Goal: Task Accomplishment & Management: Manage account settings

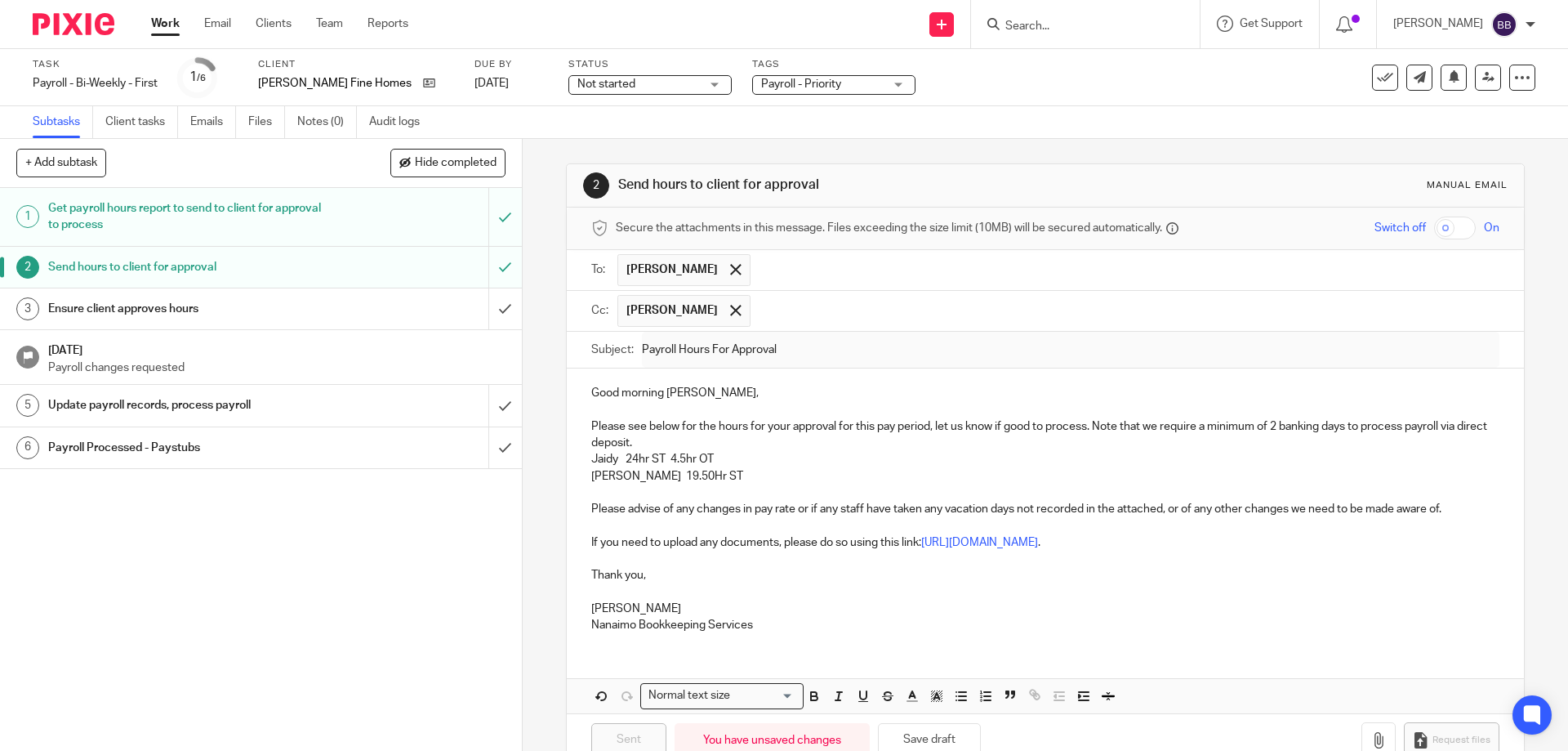
scroll to position [41, 0]
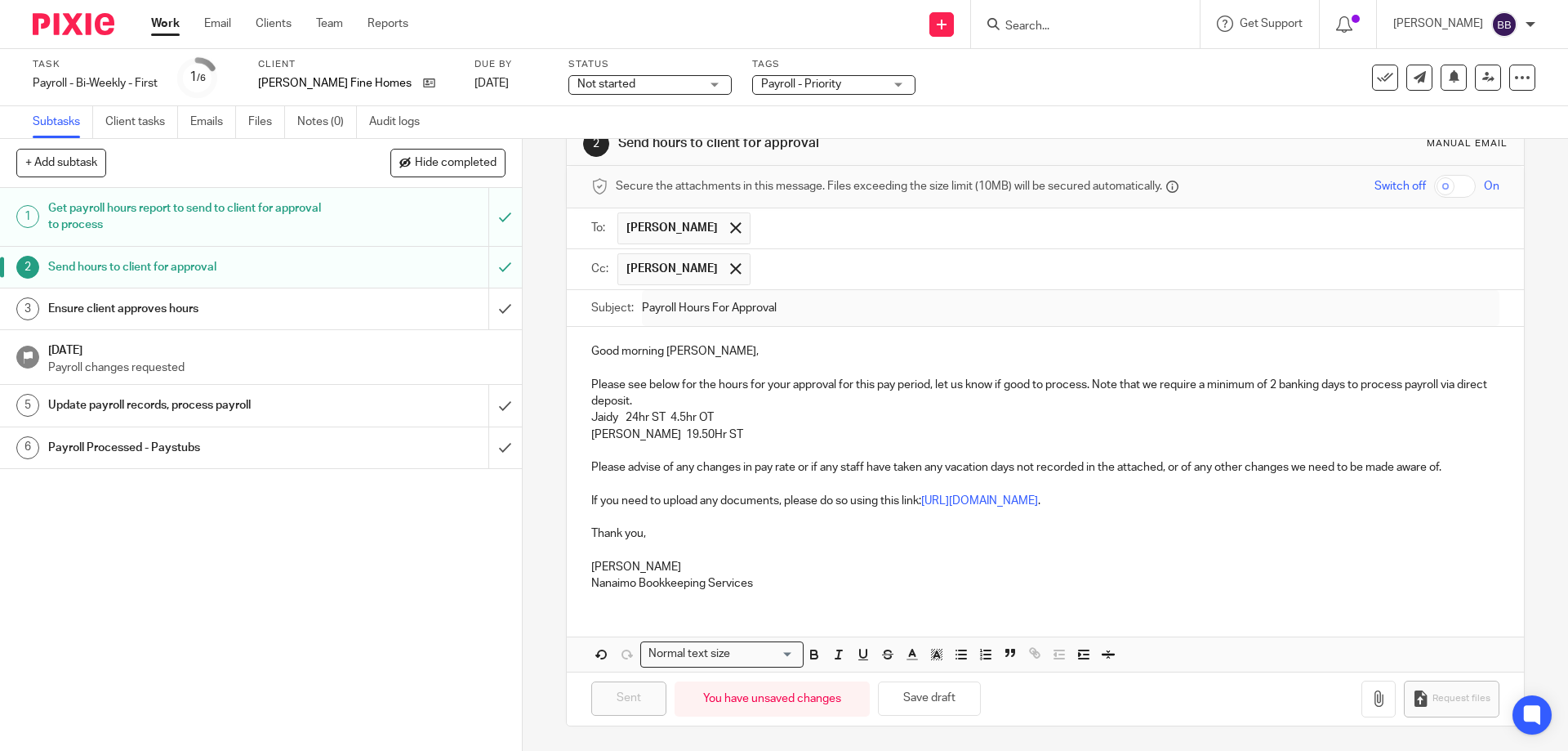
click at [169, 22] on link "Work" at bounding box center [165, 23] width 29 height 16
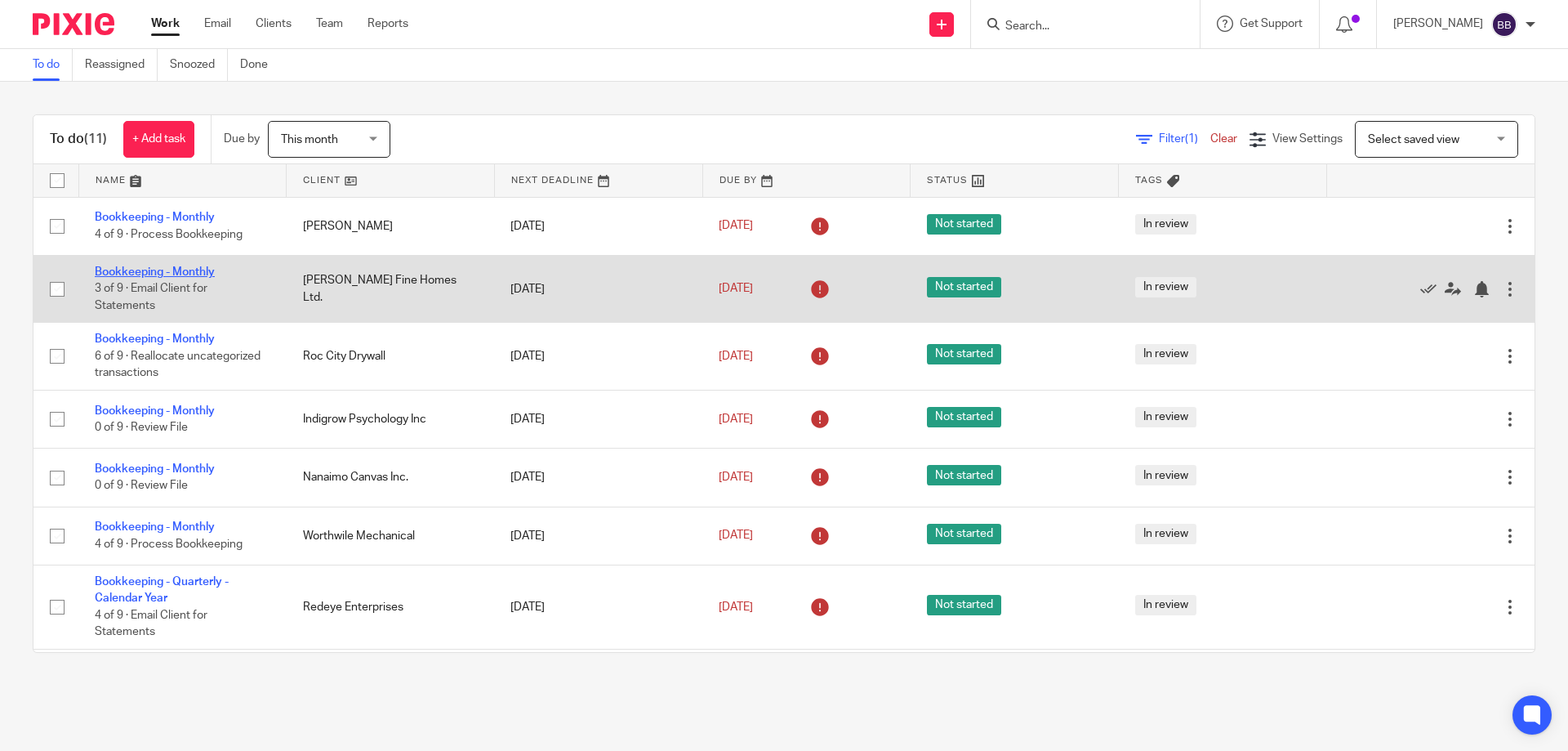
click at [176, 272] on link "Bookkeeping - Monthly" at bounding box center [154, 272] width 120 height 11
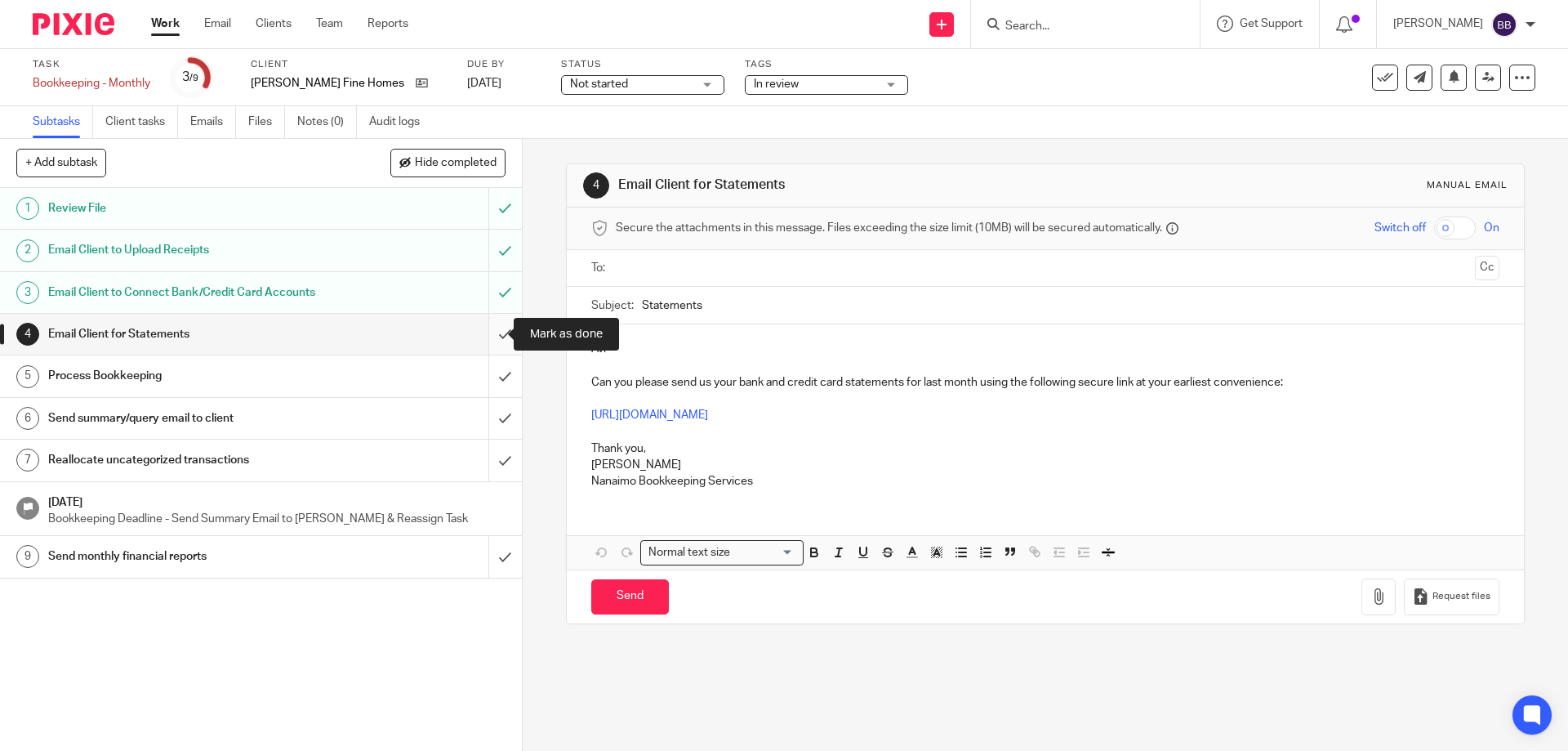
click at [487, 335] on input "submit" at bounding box center [260, 334] width 521 height 41
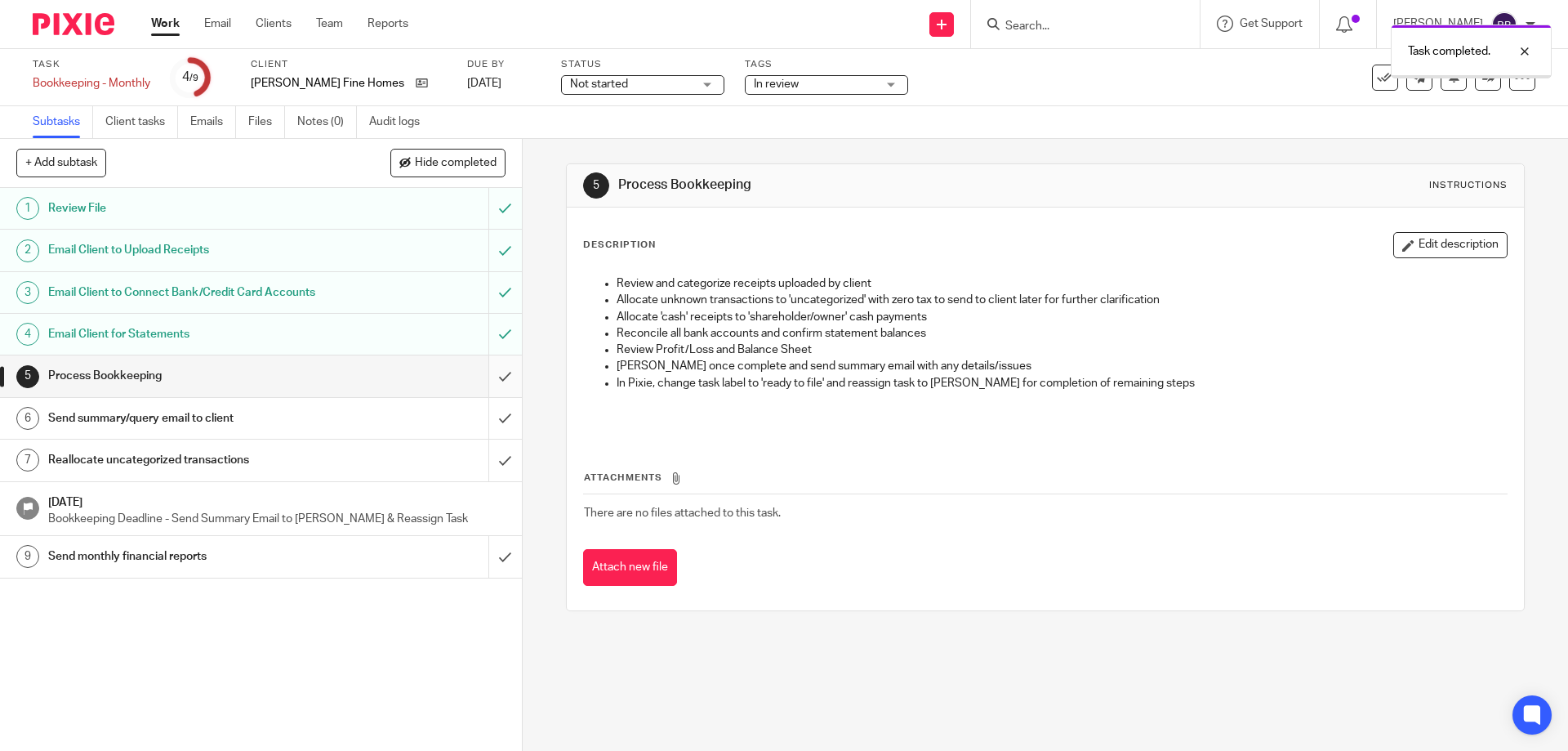
click at [489, 376] on input "submit" at bounding box center [260, 376] width 521 height 41
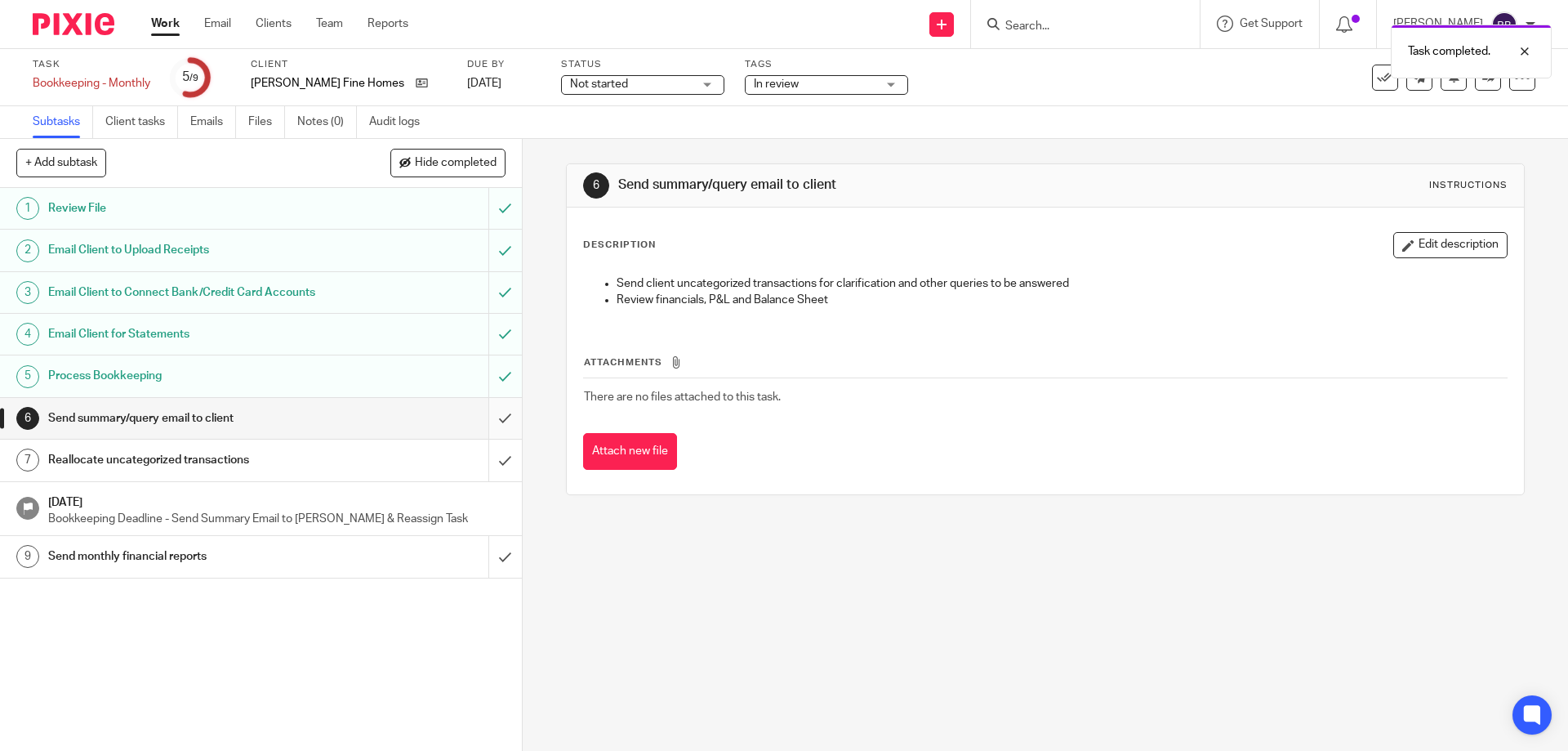
click at [489, 420] on input "submit" at bounding box center [260, 419] width 521 height 41
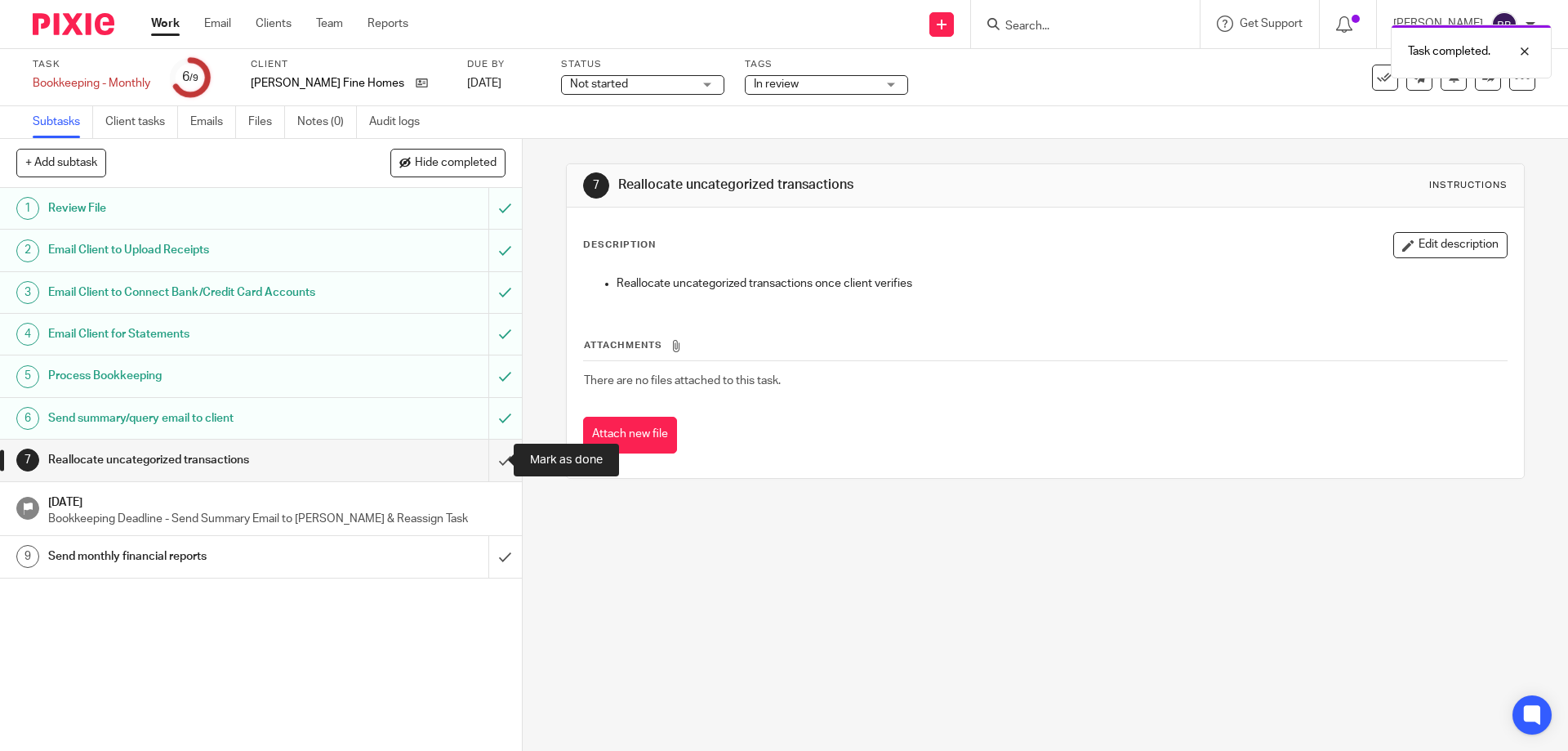
drag, startPoint x: 483, startPoint y: 463, endPoint x: 521, endPoint y: 445, distance: 42.0
click at [483, 463] on input "submit" at bounding box center [260, 460] width 521 height 41
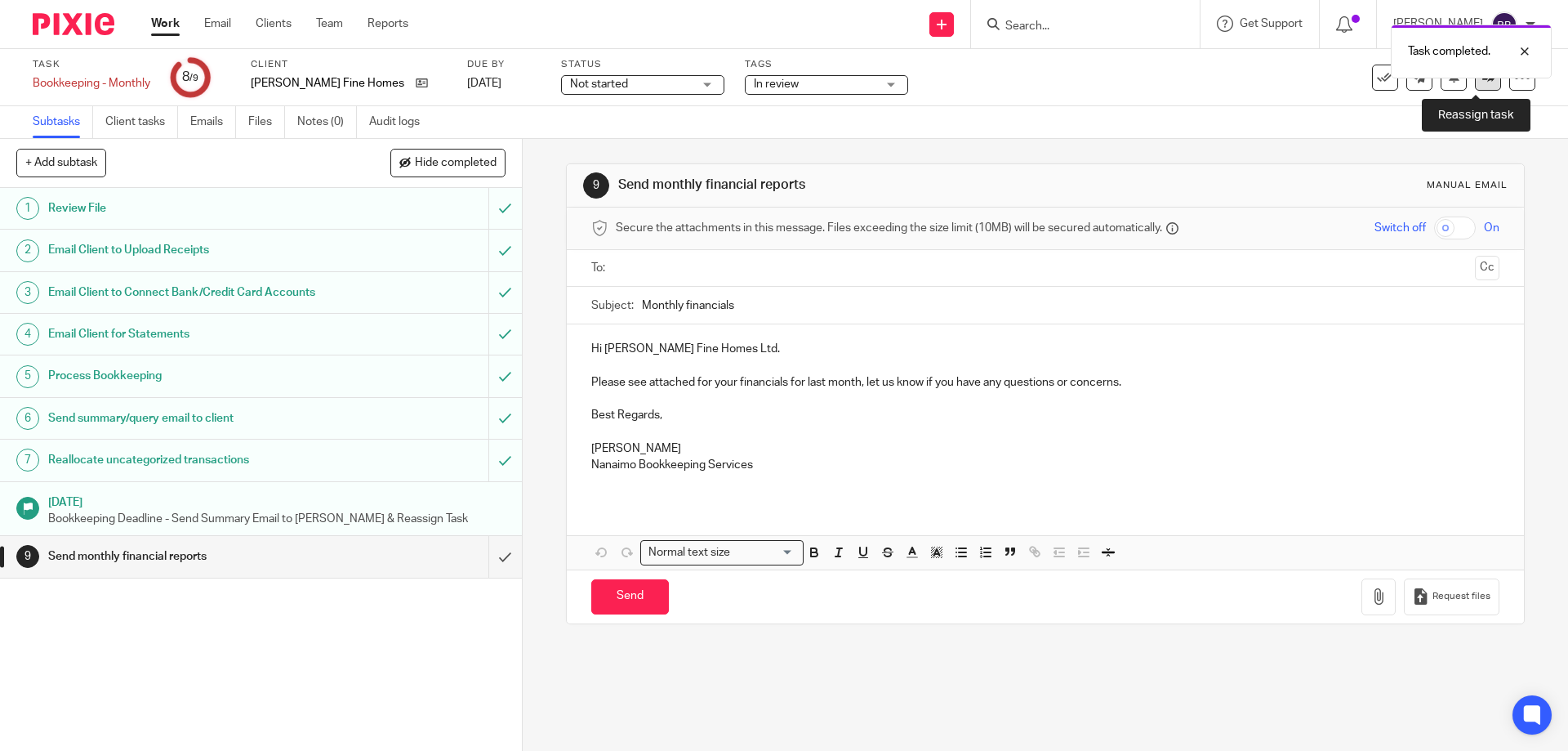
click at [1474, 84] on link at bounding box center [1487, 78] width 26 height 26
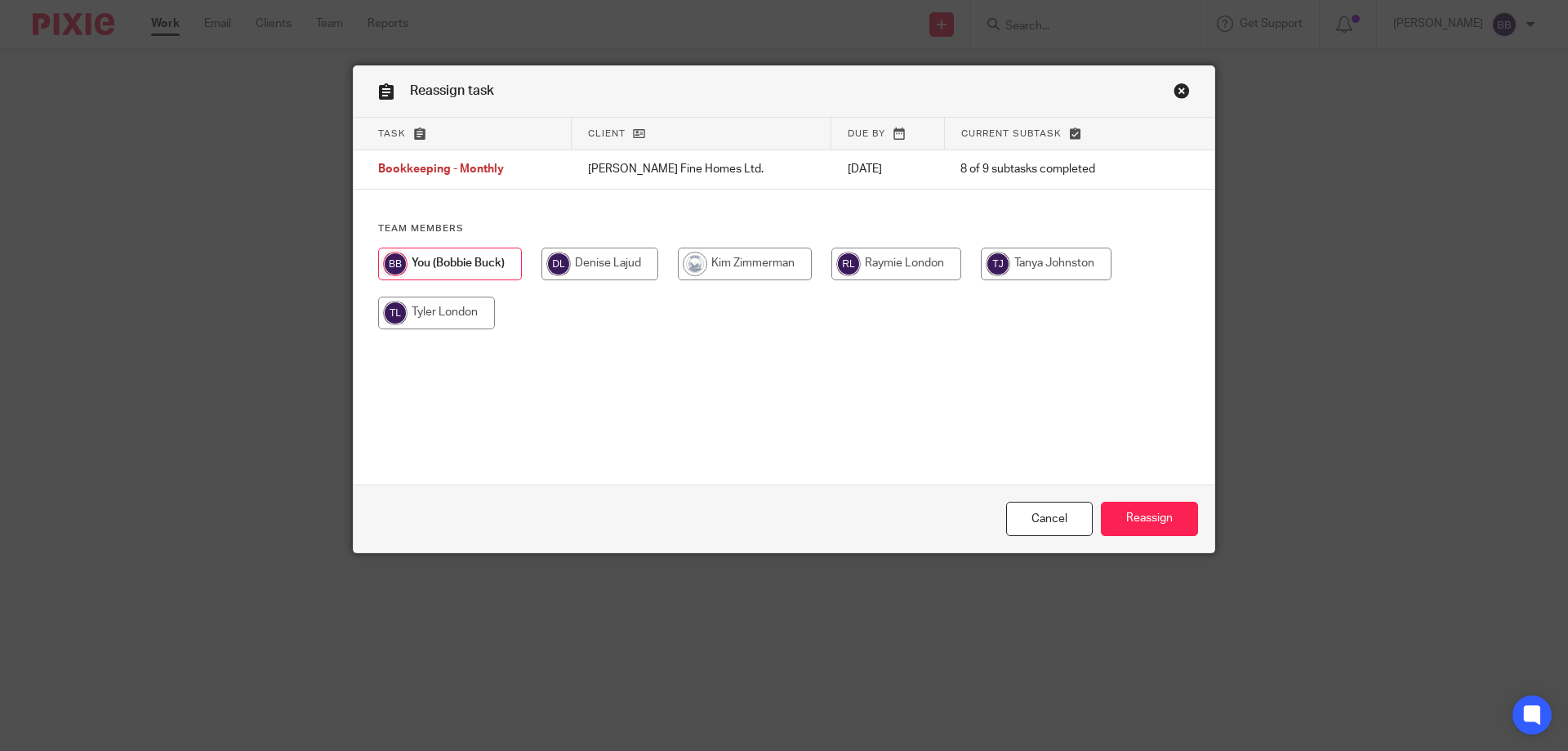
click at [751, 260] on input "radio" at bounding box center [744, 263] width 134 height 33
radio input "true"
click at [897, 254] on input "radio" at bounding box center [896, 263] width 130 height 33
radio input "true"
click at [1150, 520] on input "Reassign" at bounding box center [1150, 520] width 97 height 36
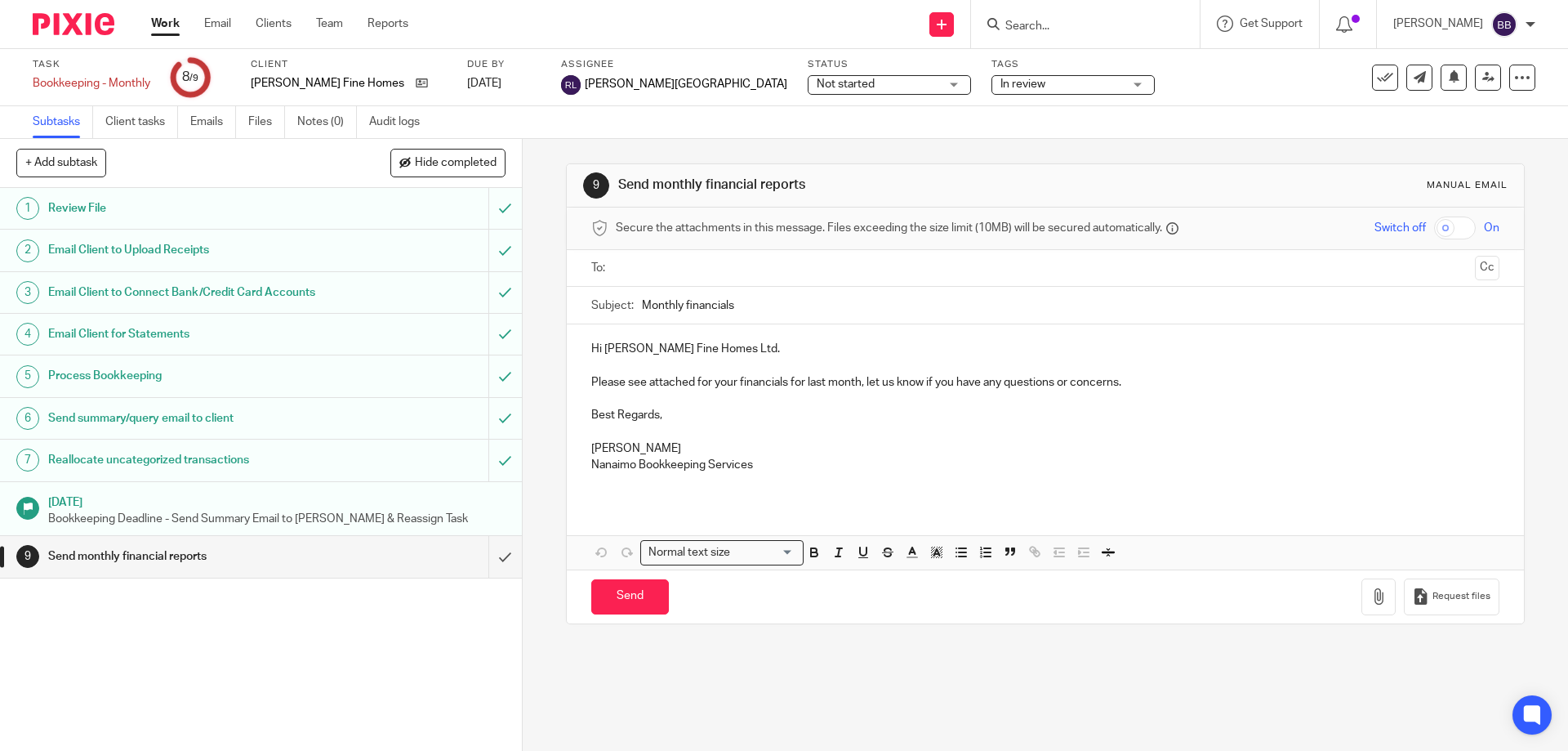
click at [166, 22] on link "Work" at bounding box center [165, 23] width 29 height 16
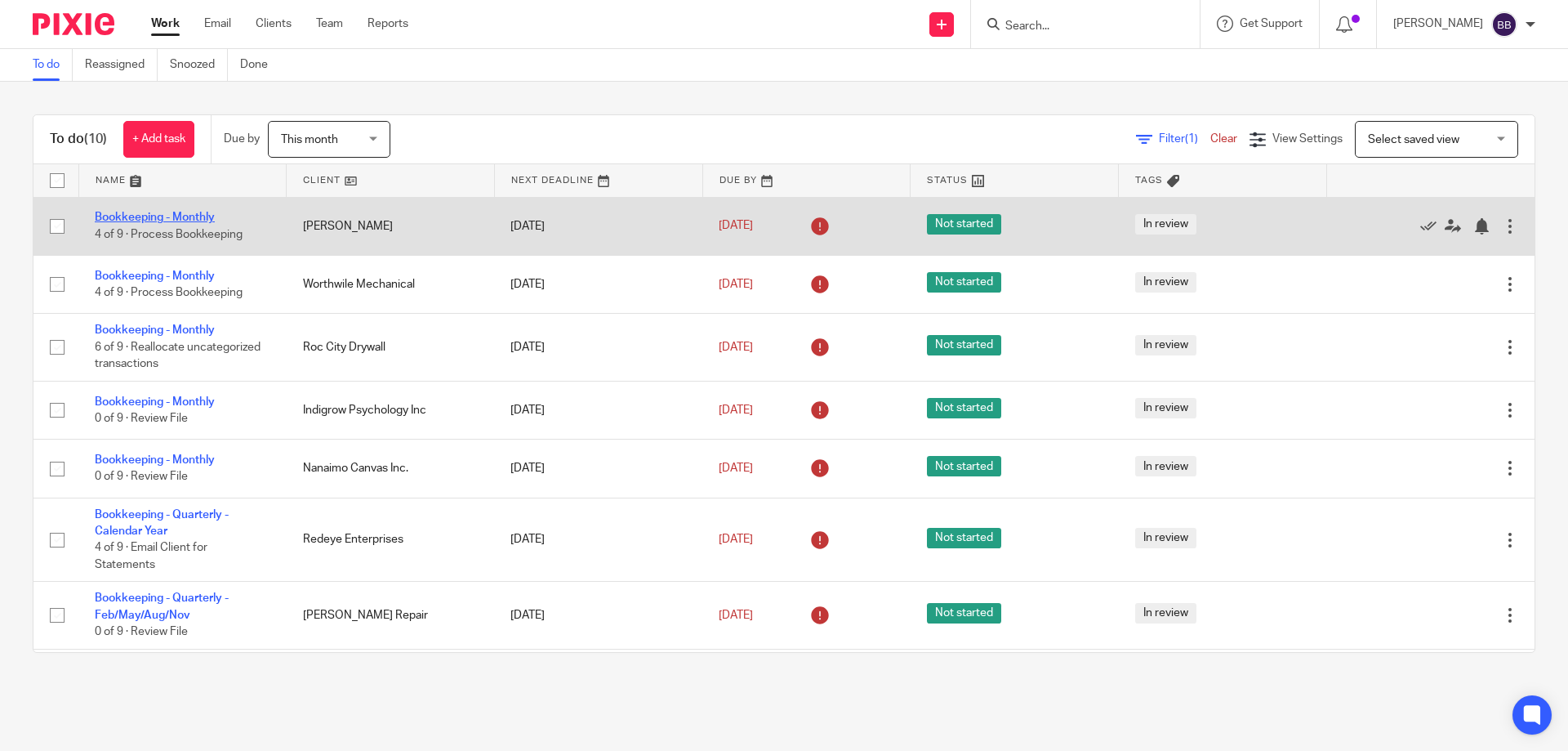
click at [179, 214] on link "Bookkeeping - Monthly" at bounding box center [154, 217] width 120 height 11
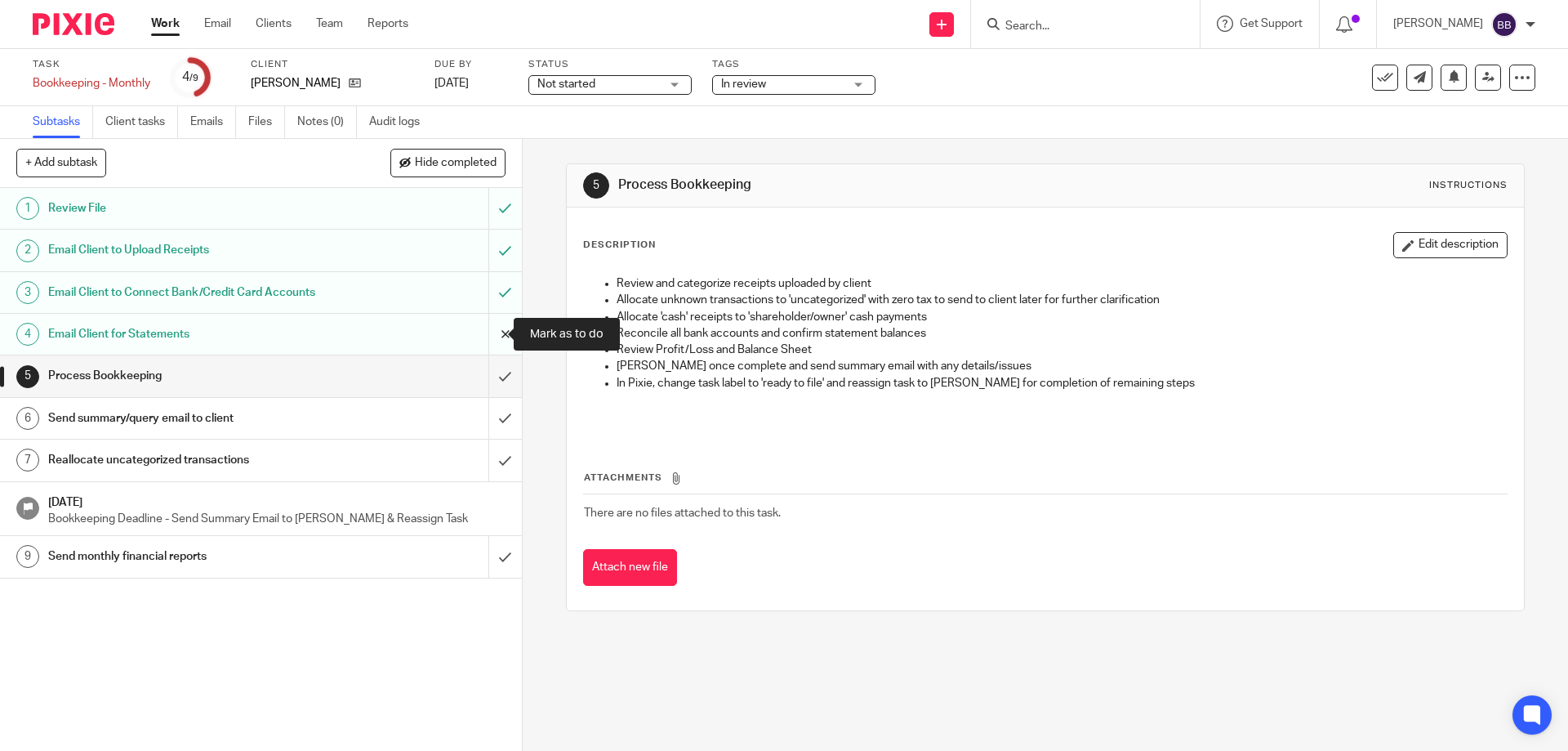
click at [482, 333] on input "submit" at bounding box center [260, 334] width 521 height 41
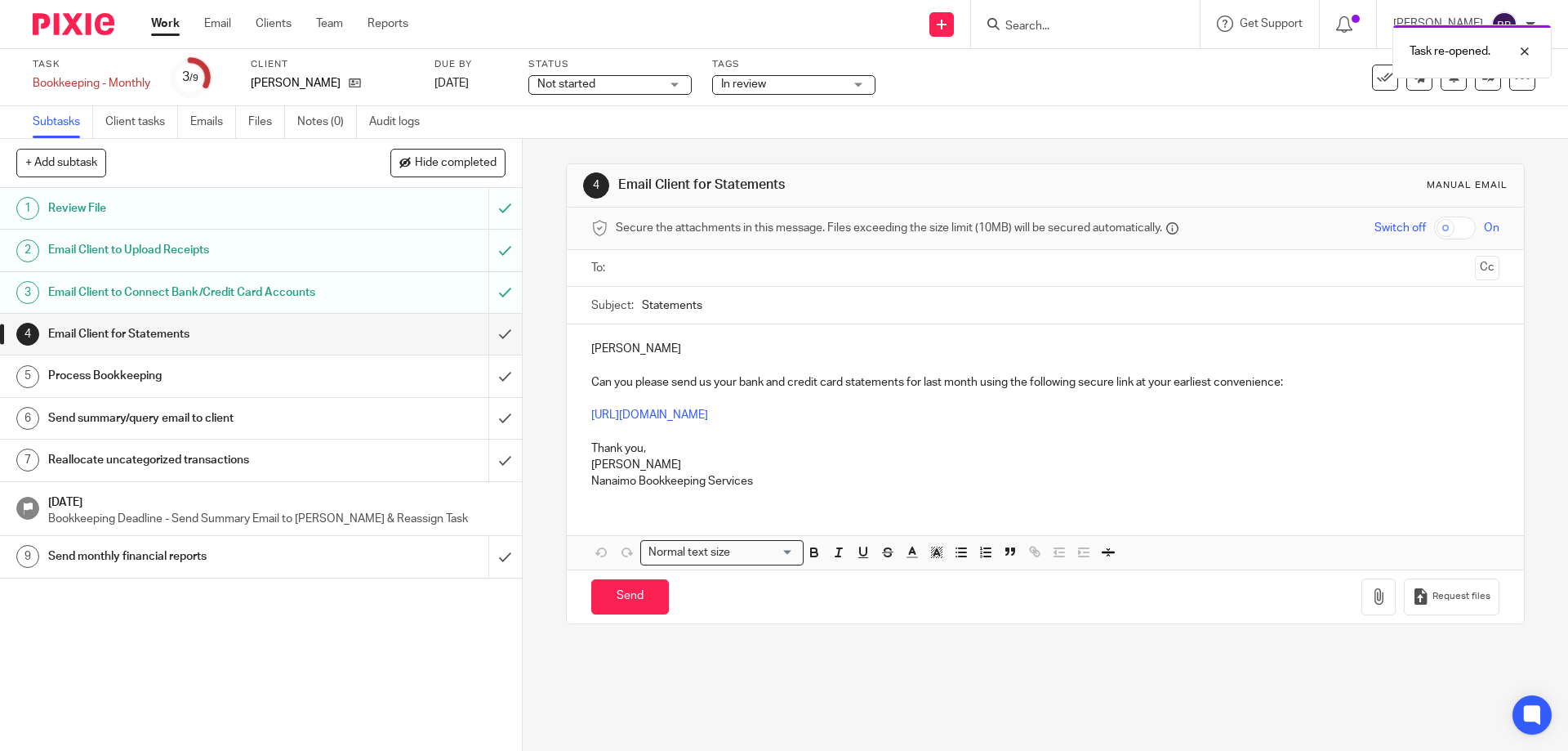
click at [624, 270] on input "text" at bounding box center [1045, 269] width 846 height 19
click at [585, 356] on div "[PERSON_NAME] Can you please send us your bank and credit card statements for l…" at bounding box center [1044, 416] width 956 height 177
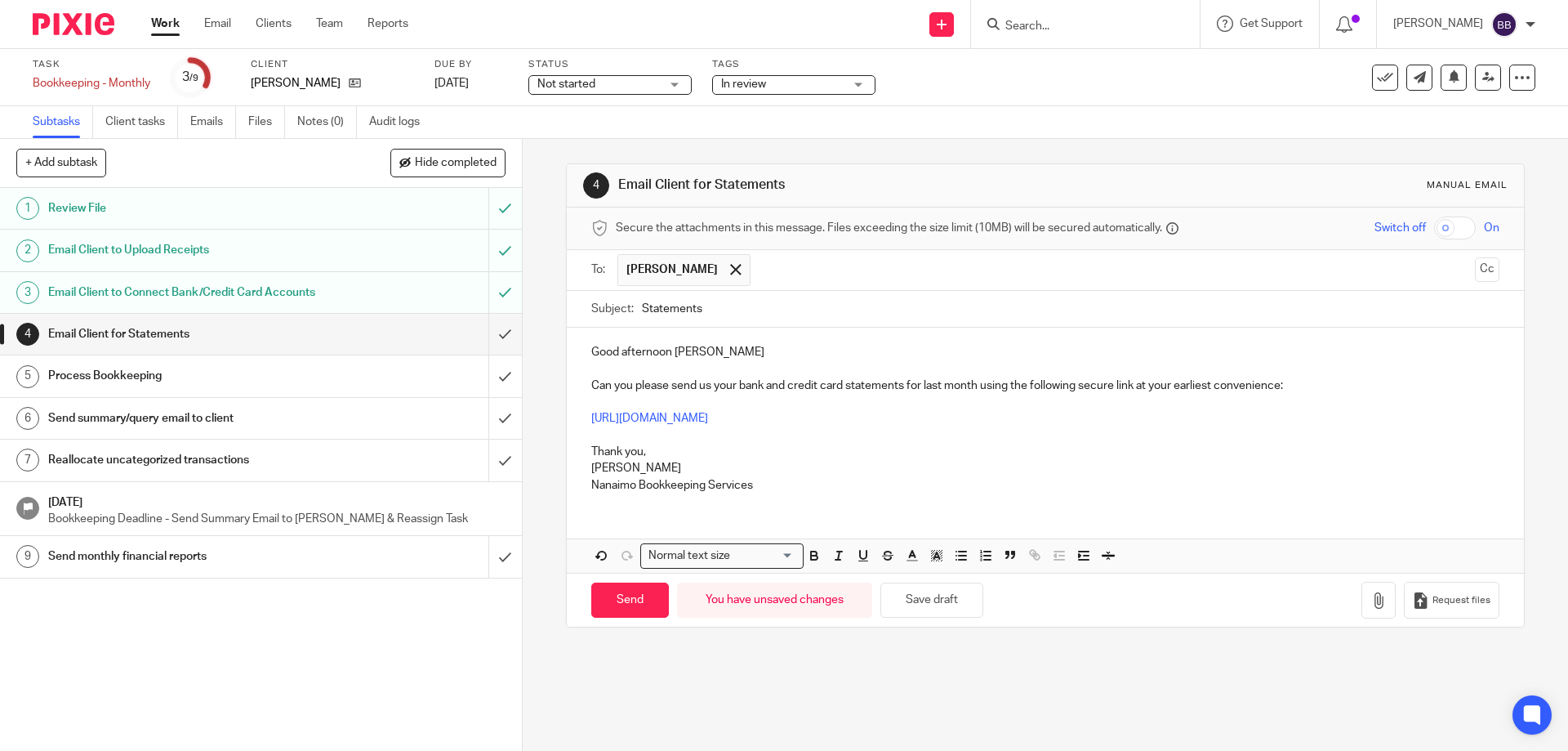
click at [706, 351] on p "Good afternoon Lucas" at bounding box center [1045, 351] width 907 height 16
drag, startPoint x: 783, startPoint y: 386, endPoint x: 738, endPoint y: 387, distance: 45.0
click at [738, 387] on p "Can you please send us your bank and credit card statements for last month usin…" at bounding box center [1045, 385] width 907 height 16
click at [631, 595] on input "Send" at bounding box center [630, 600] width 78 height 36
type input "Sent"
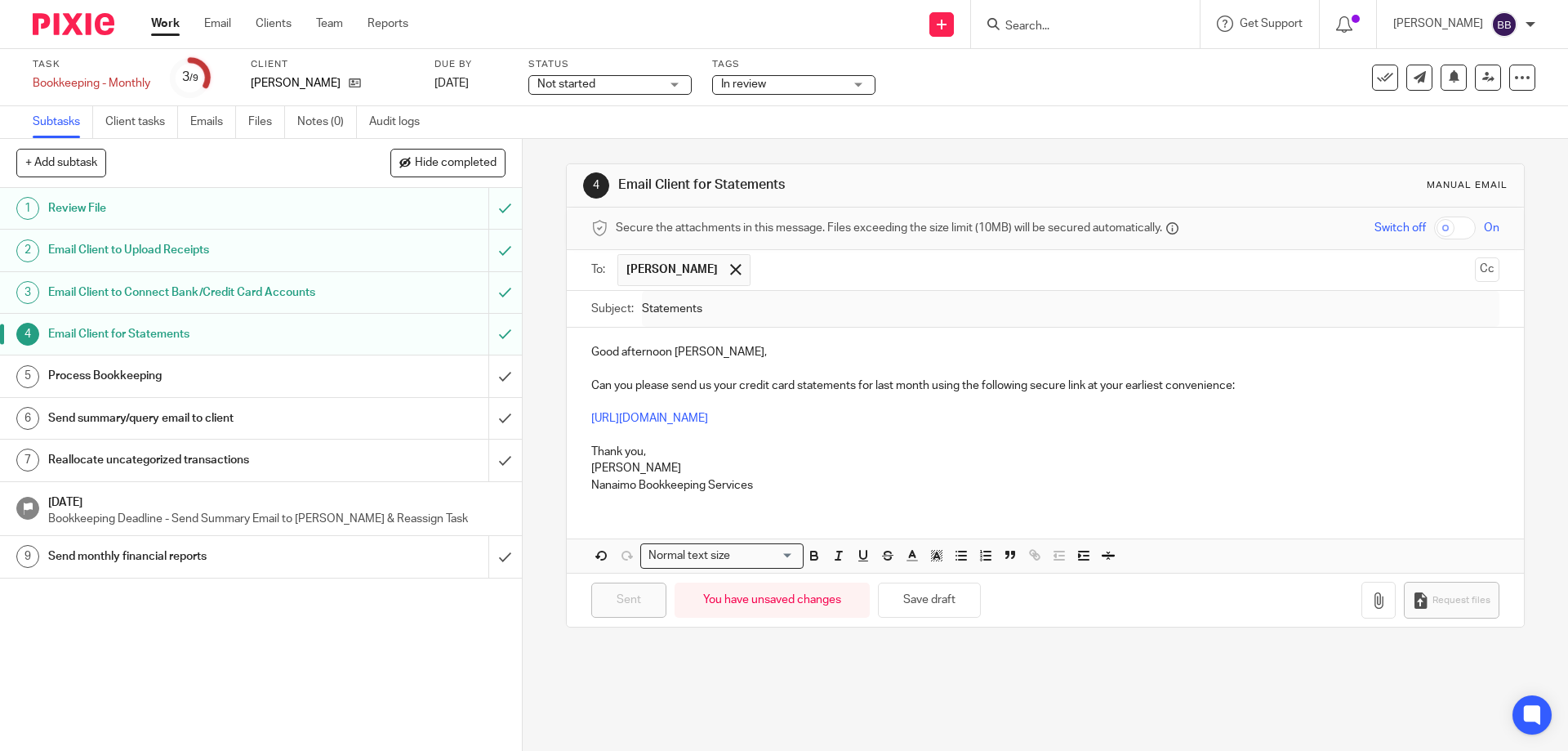
click at [162, 18] on link "Work" at bounding box center [165, 23] width 29 height 16
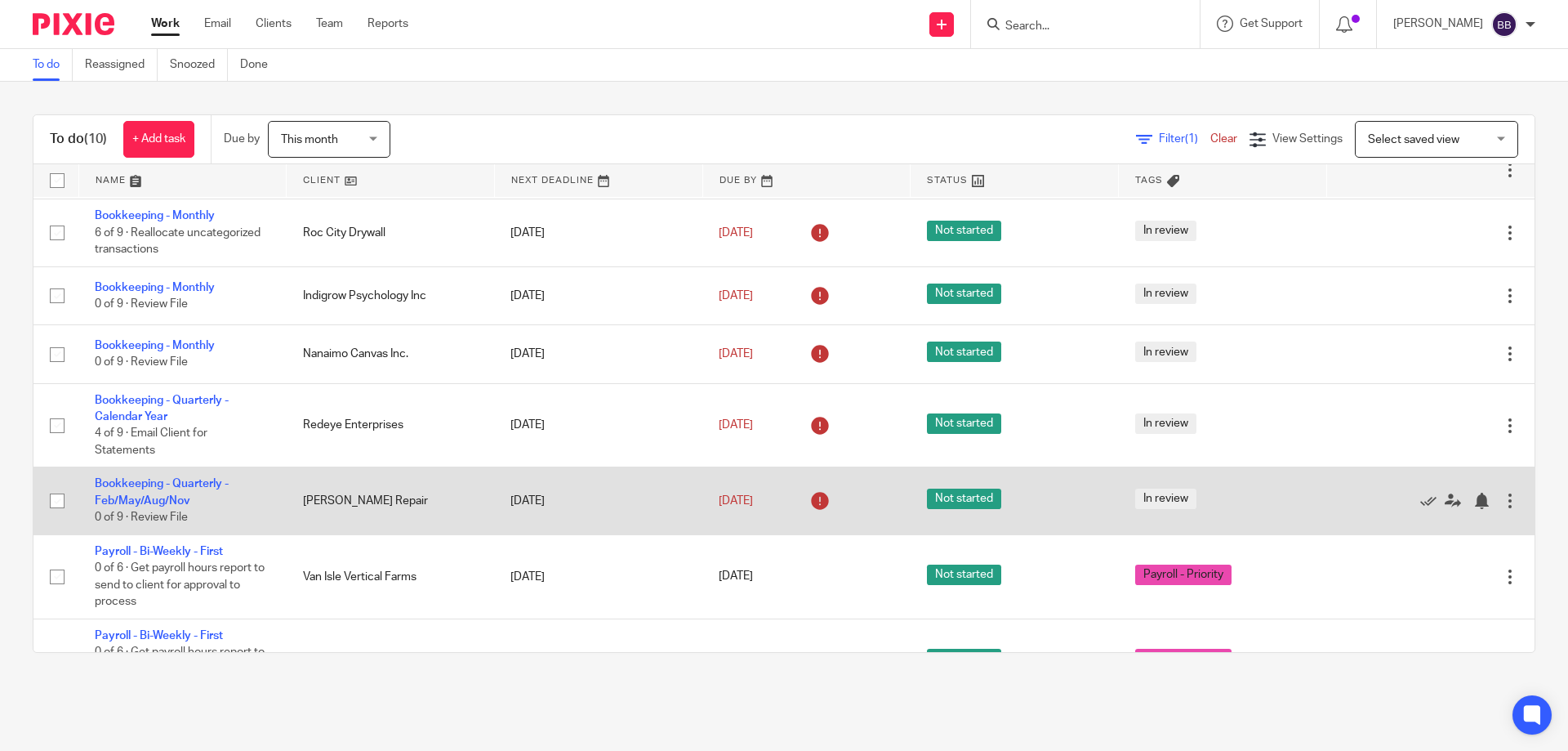
scroll to position [163, 0]
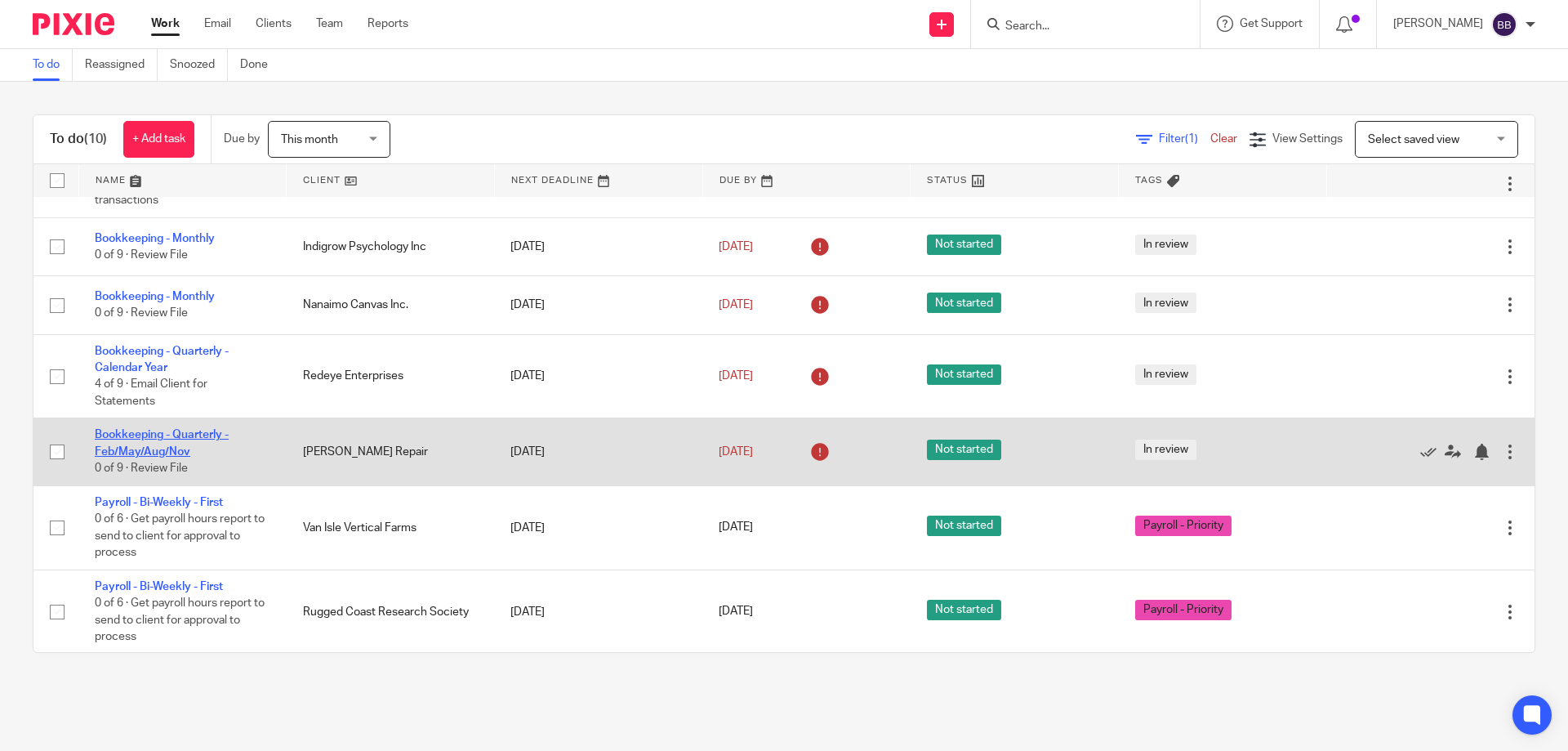
click at [157, 451] on link "Bookkeeping - Quarterly - Feb/May/Aug/Nov" at bounding box center [161, 443] width 134 height 28
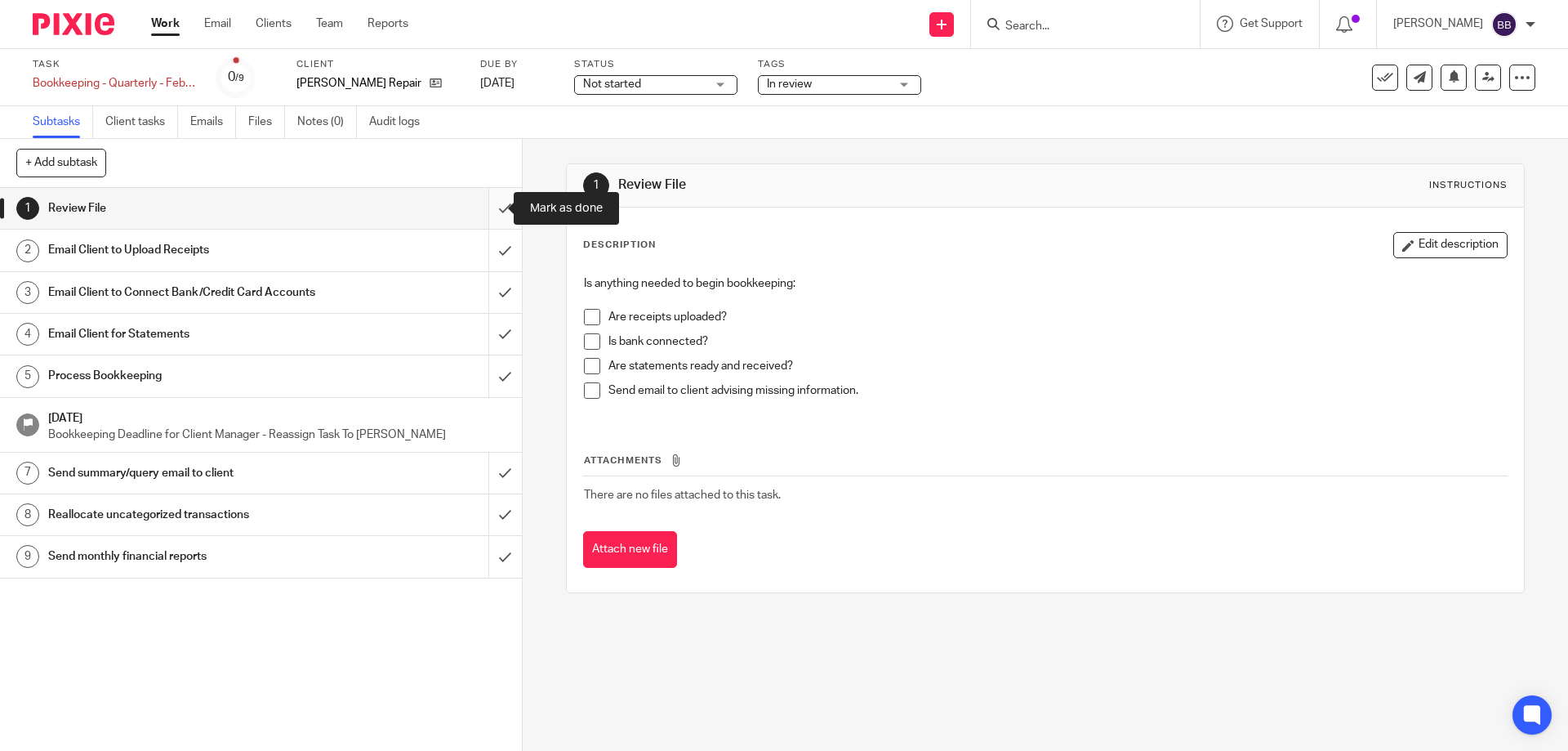
click at [482, 209] on input "submit" at bounding box center [260, 209] width 521 height 41
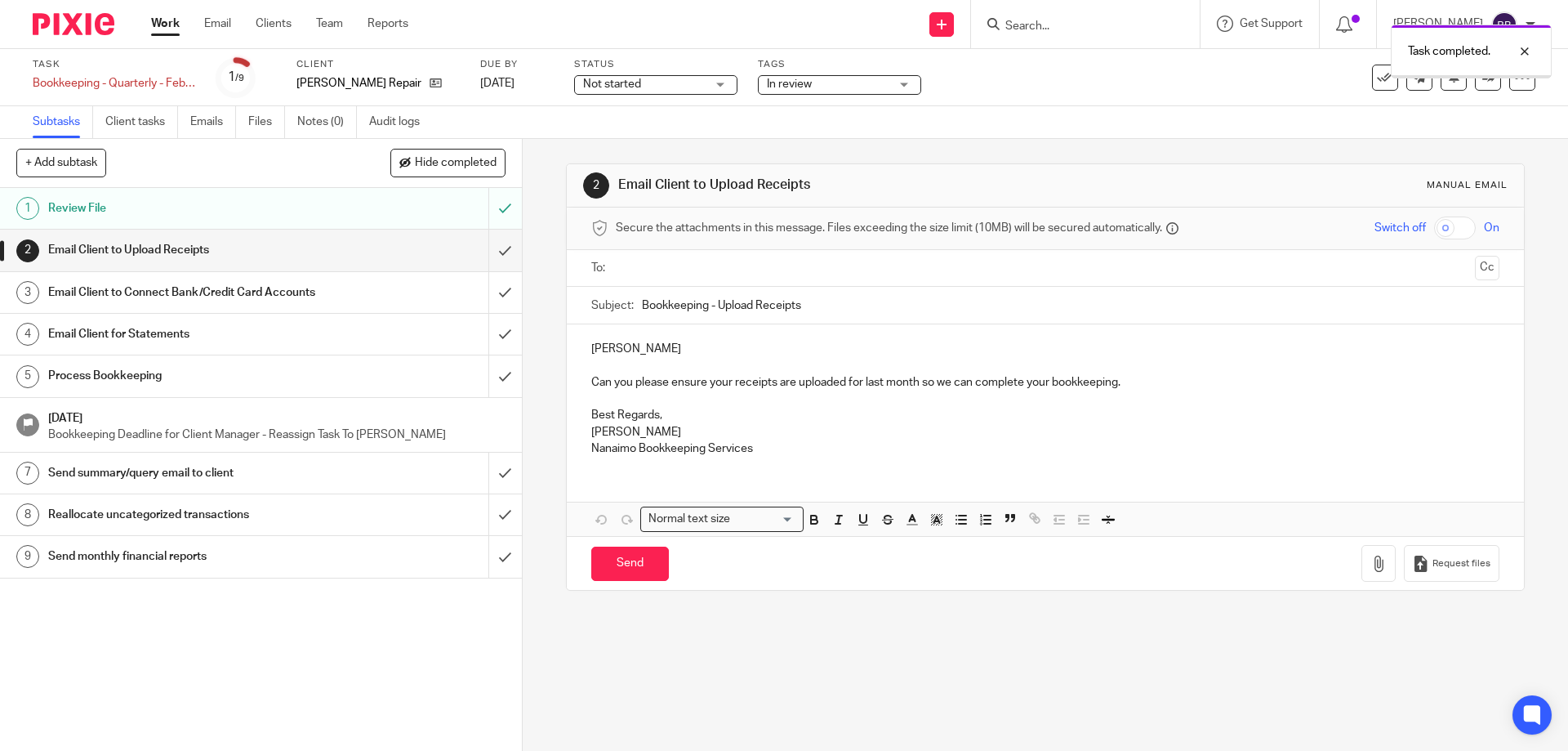
click at [488, 250] on input "submit" at bounding box center [260, 250] width 521 height 41
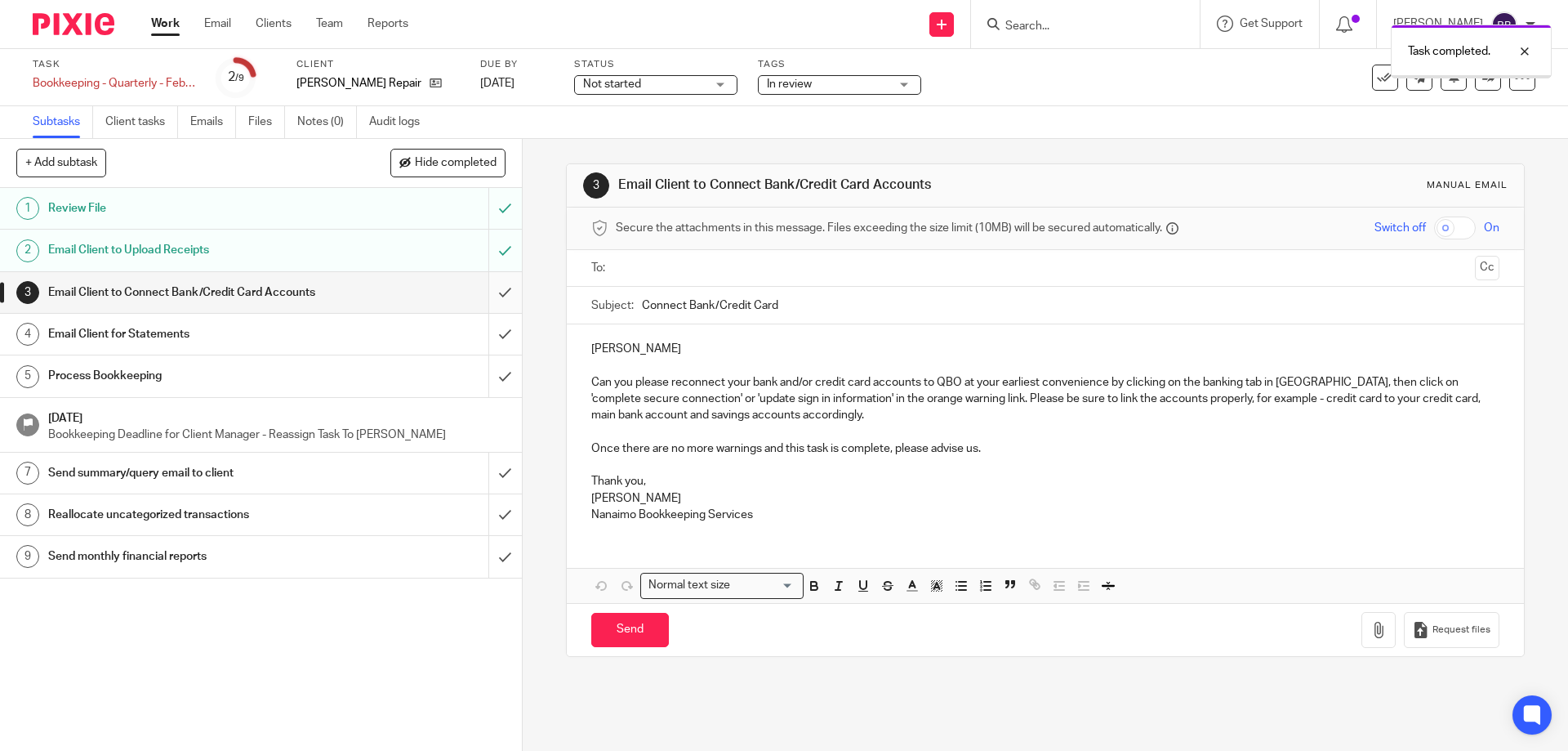
click at [485, 287] on input "submit" at bounding box center [260, 292] width 521 height 41
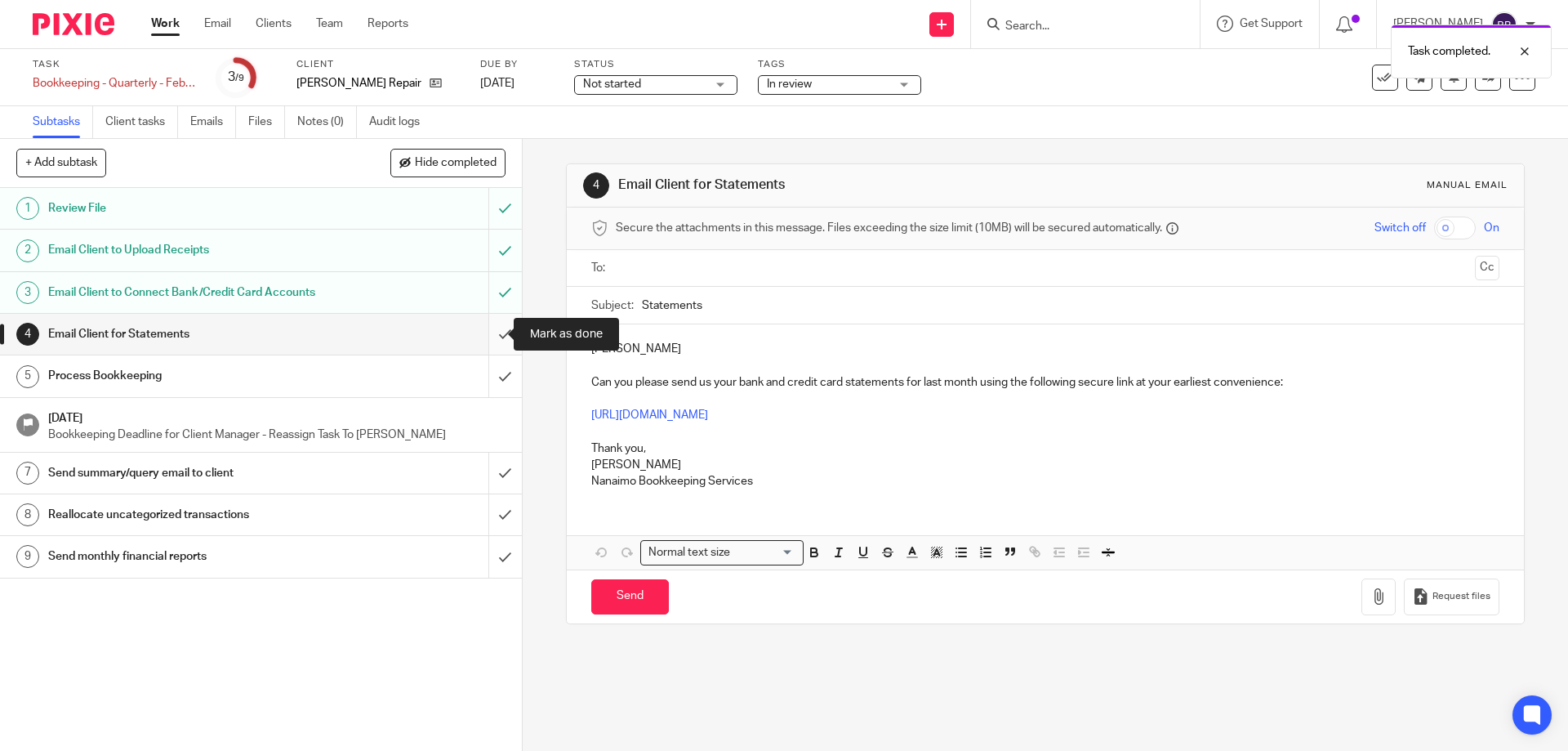
click at [489, 332] on input "submit" at bounding box center [260, 334] width 521 height 41
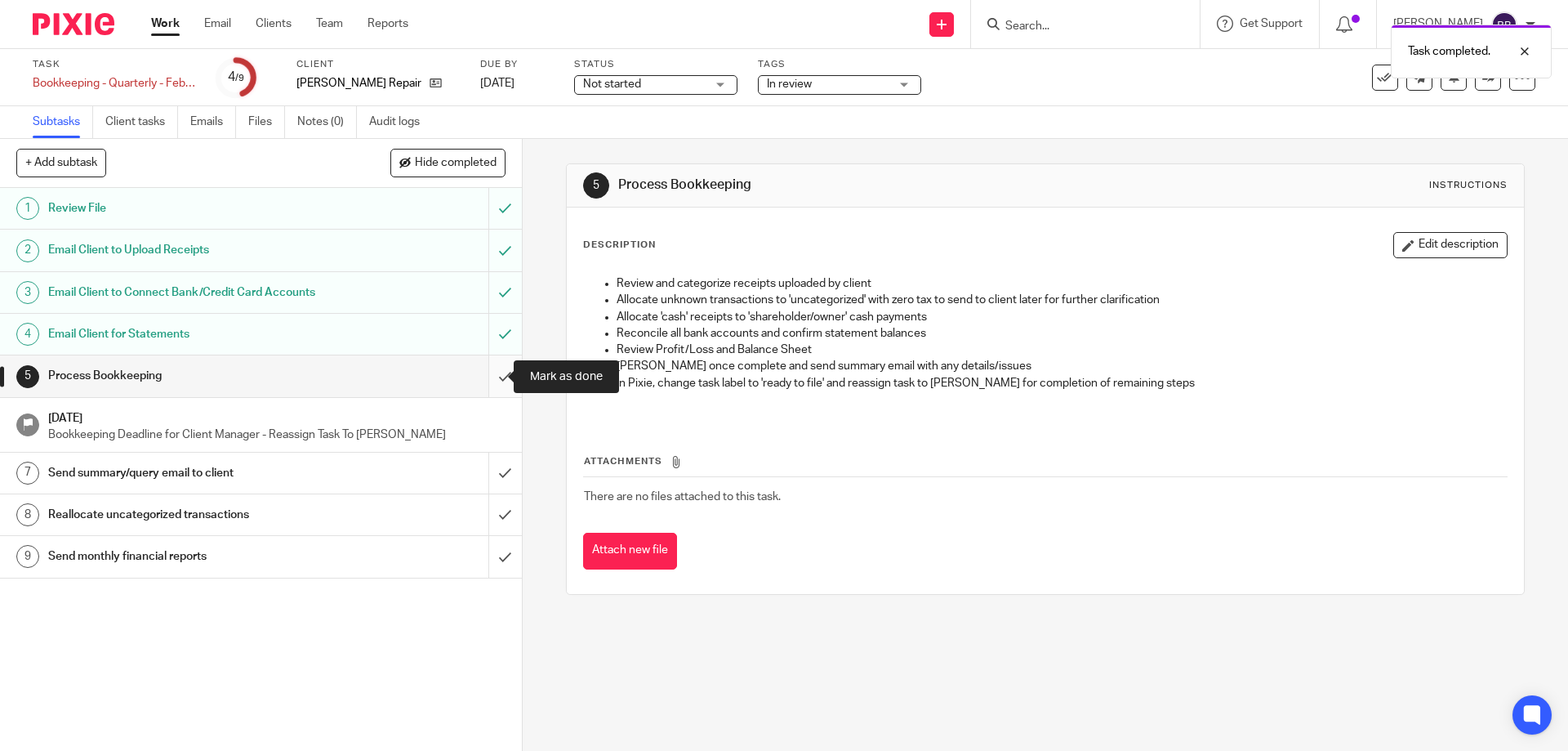
click at [487, 374] on input "submit" at bounding box center [260, 376] width 521 height 41
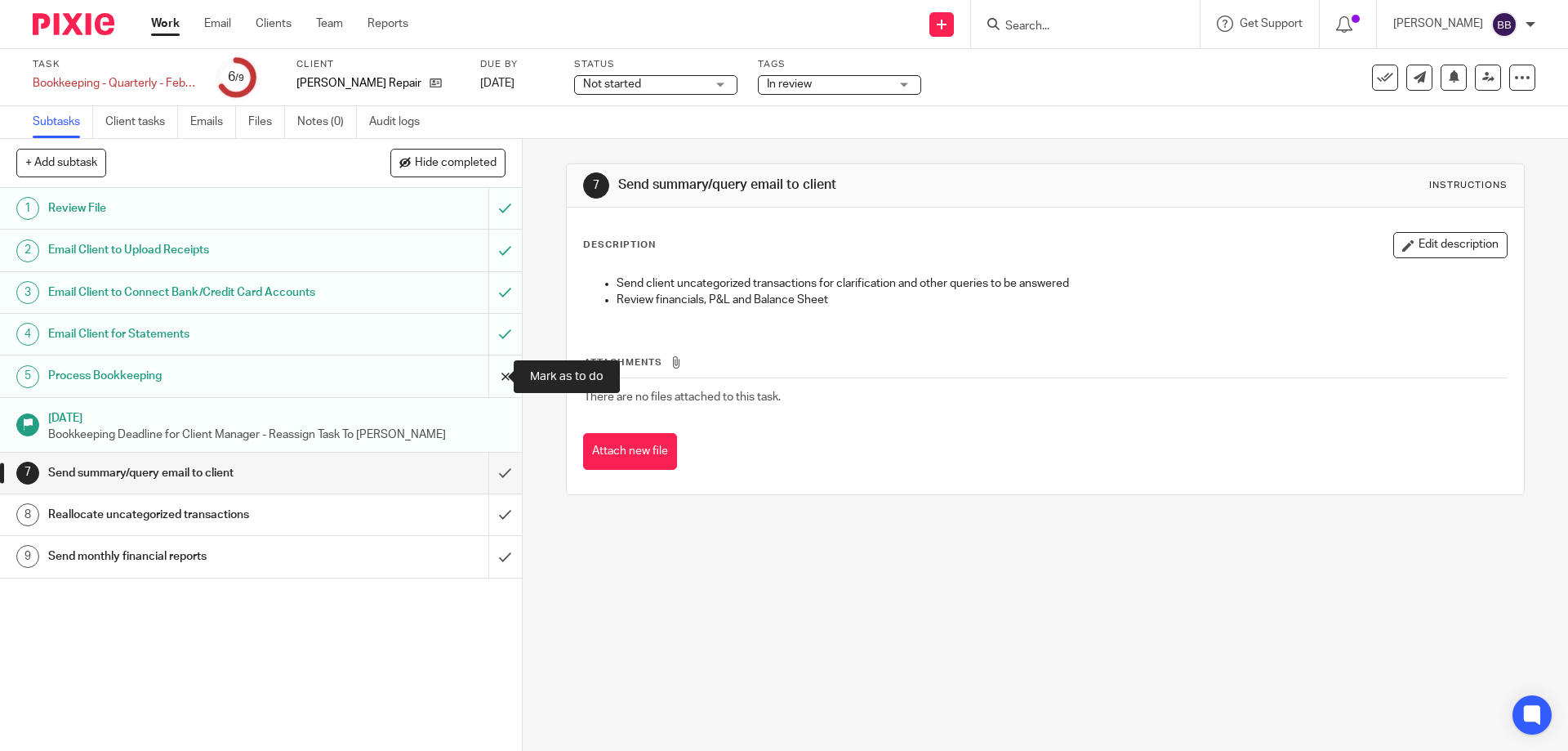
click at [485, 372] on input "submit" at bounding box center [260, 376] width 521 height 41
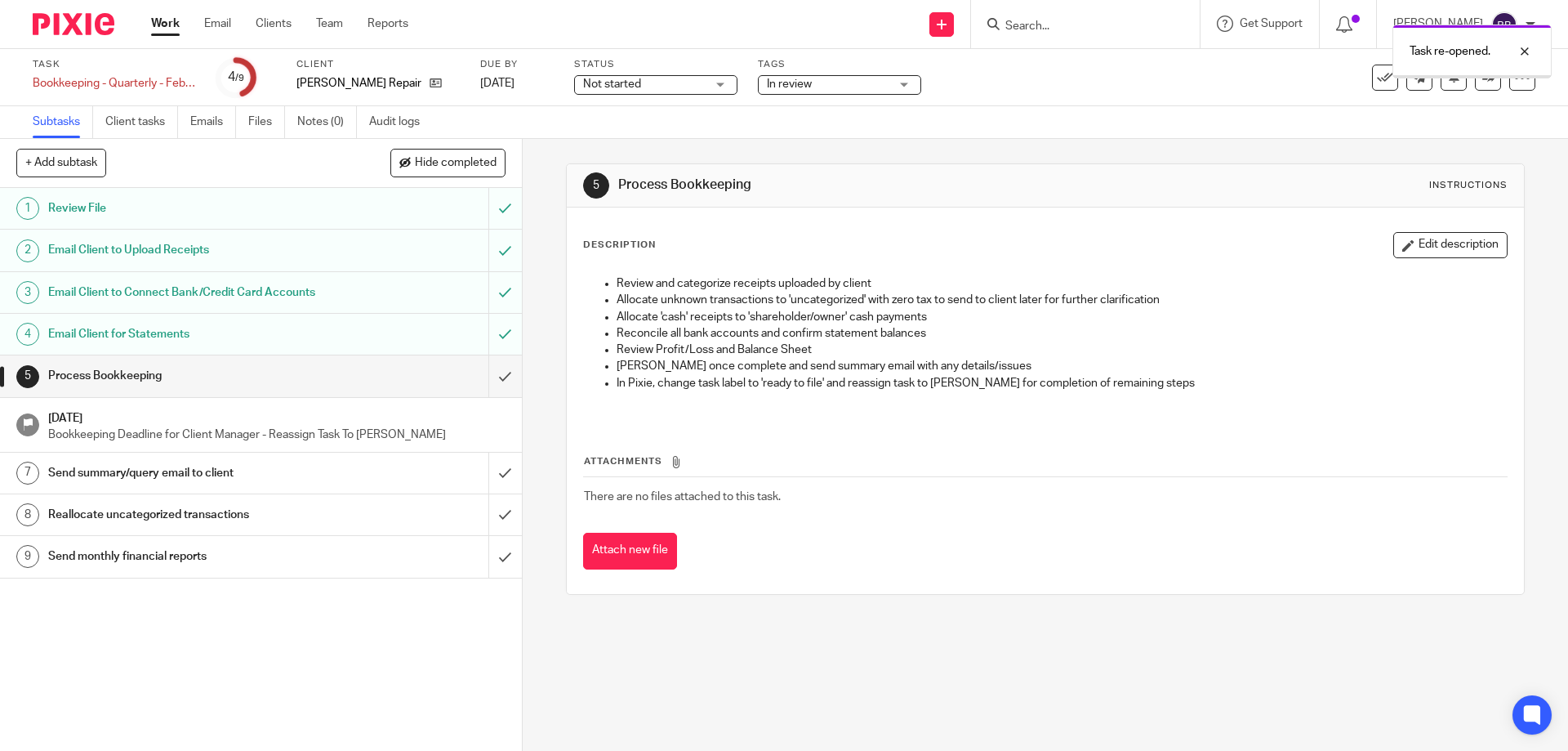
click at [163, 21] on link "Work" at bounding box center [165, 23] width 29 height 16
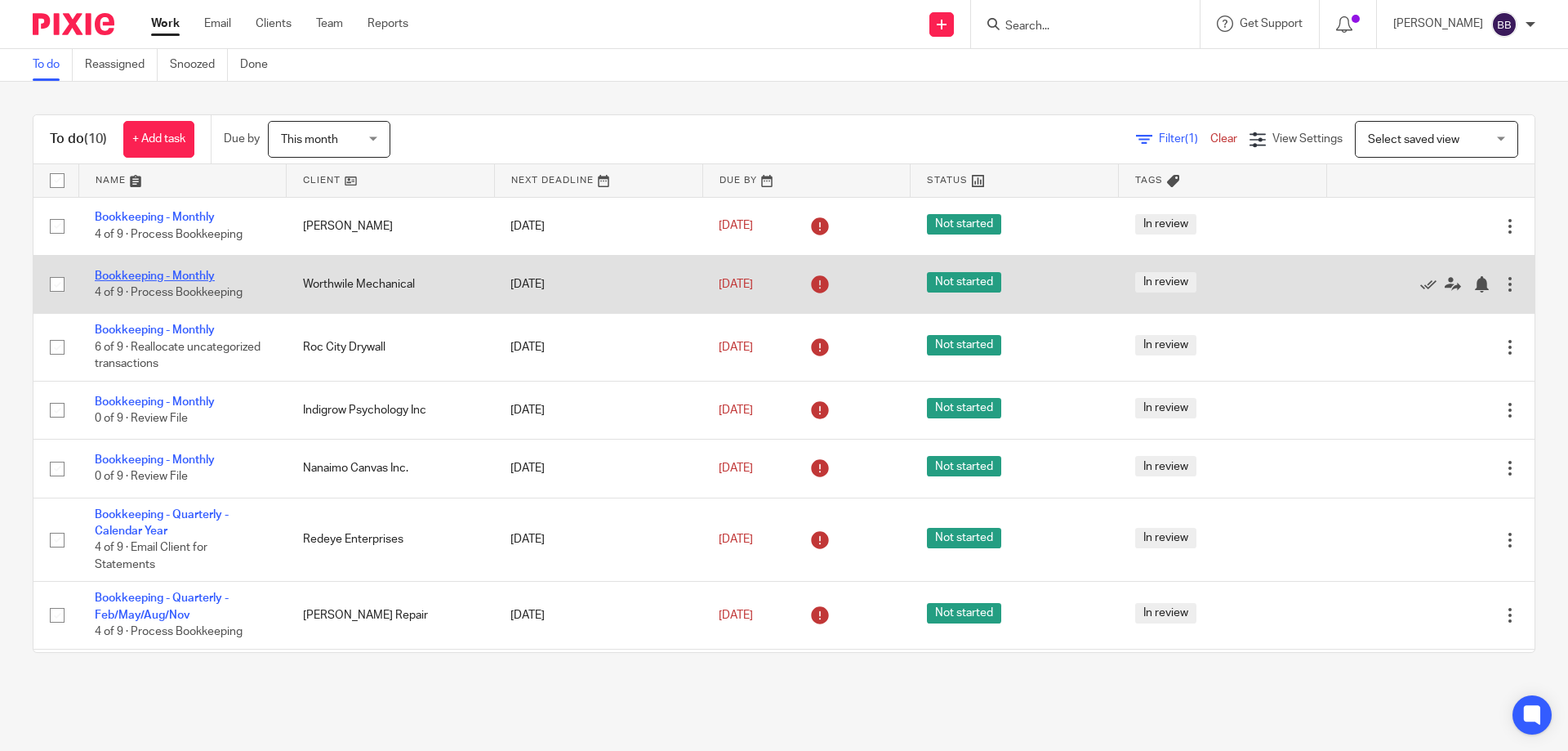
click at [201, 280] on link "Bookkeeping - Monthly" at bounding box center [154, 276] width 120 height 11
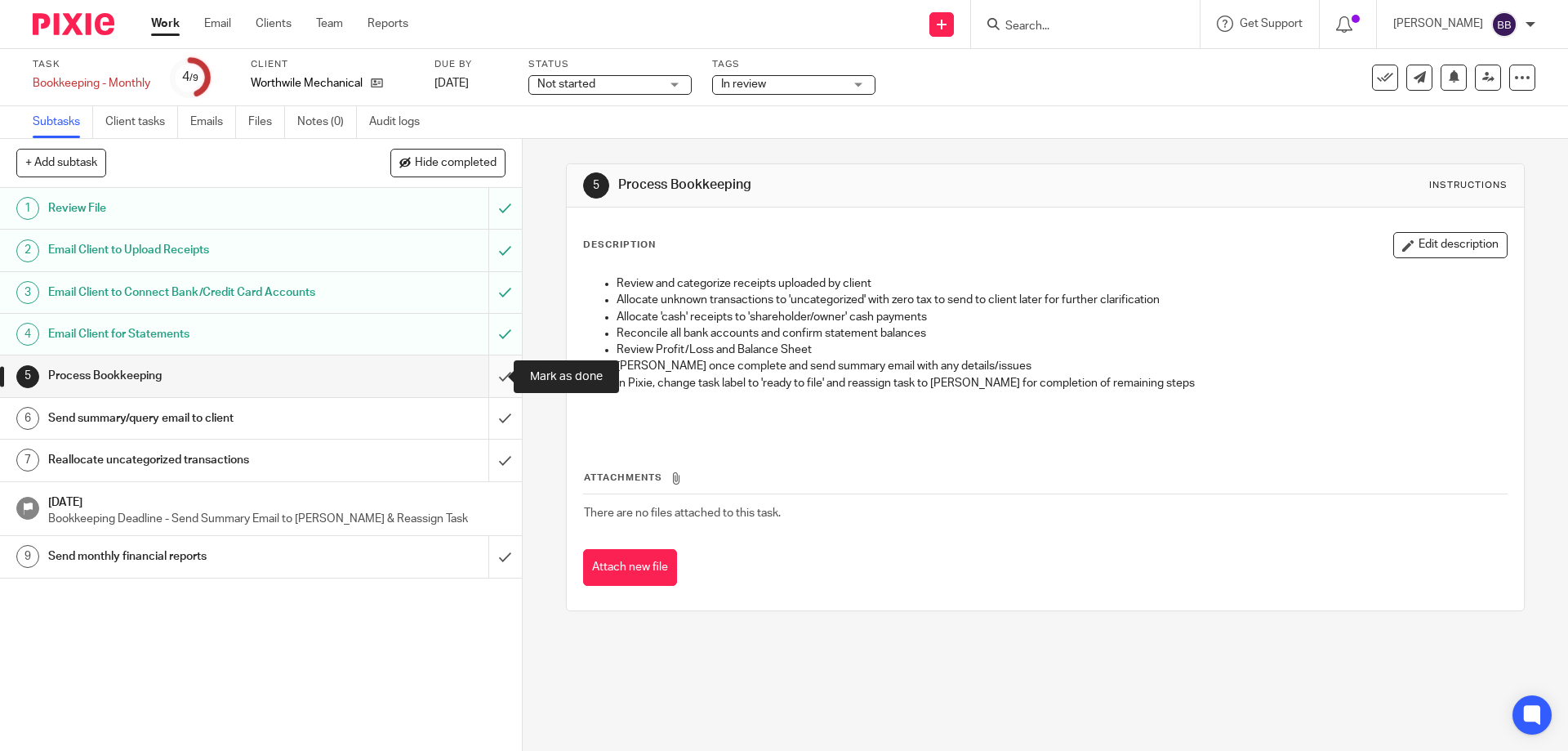
click at [486, 375] on input "submit" at bounding box center [260, 376] width 521 height 41
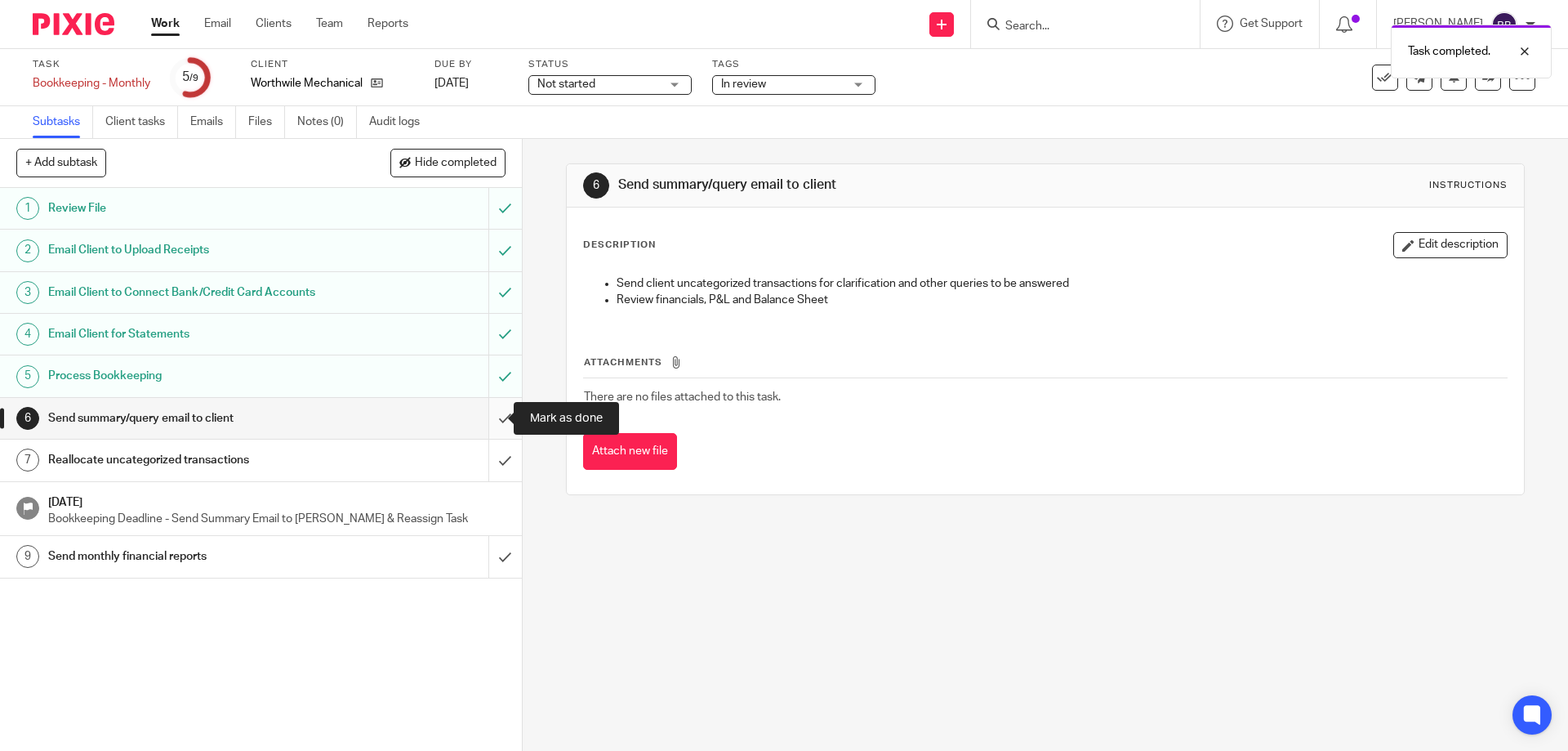
click at [484, 420] on input "submit" at bounding box center [260, 419] width 521 height 41
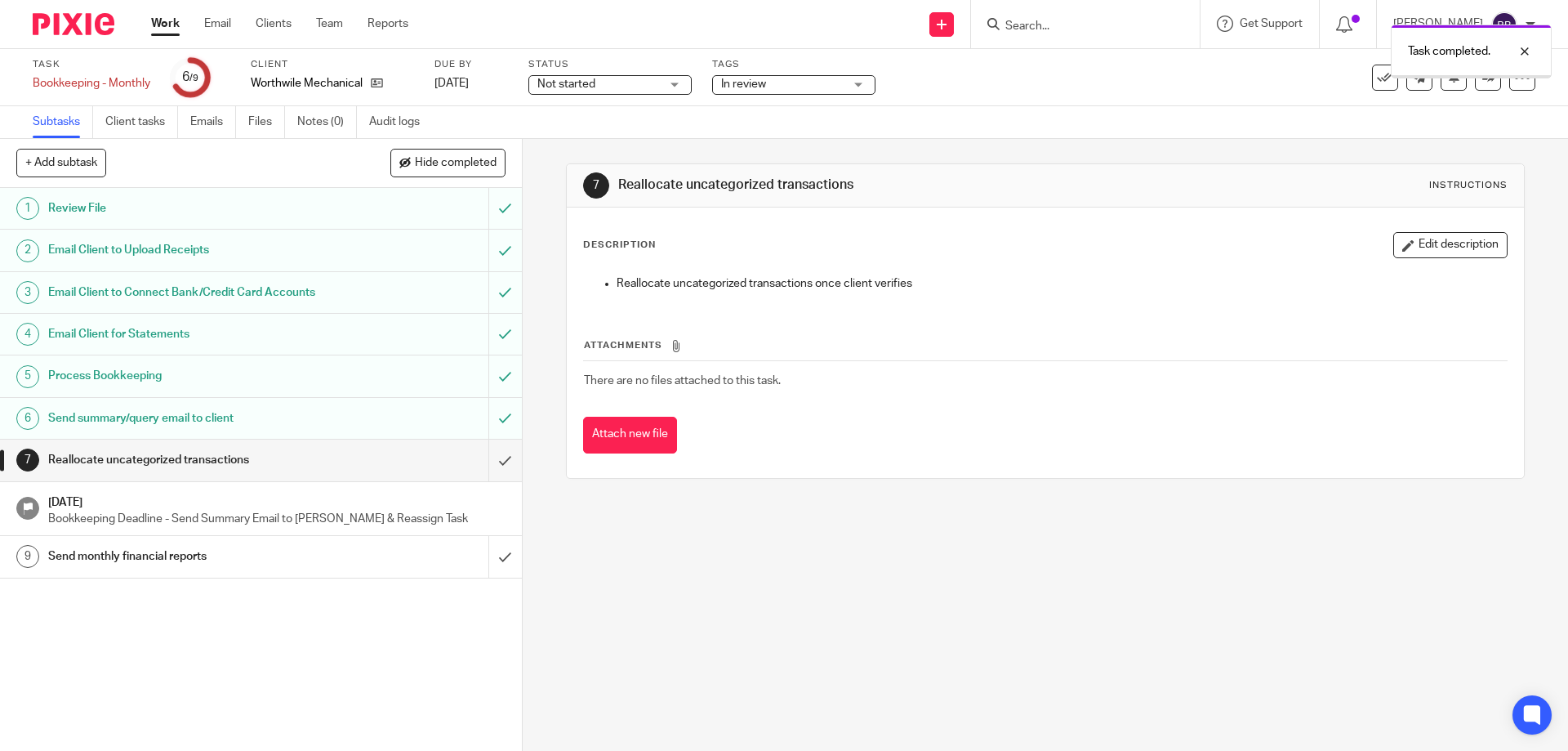
click at [163, 23] on link "Work" at bounding box center [165, 23] width 29 height 16
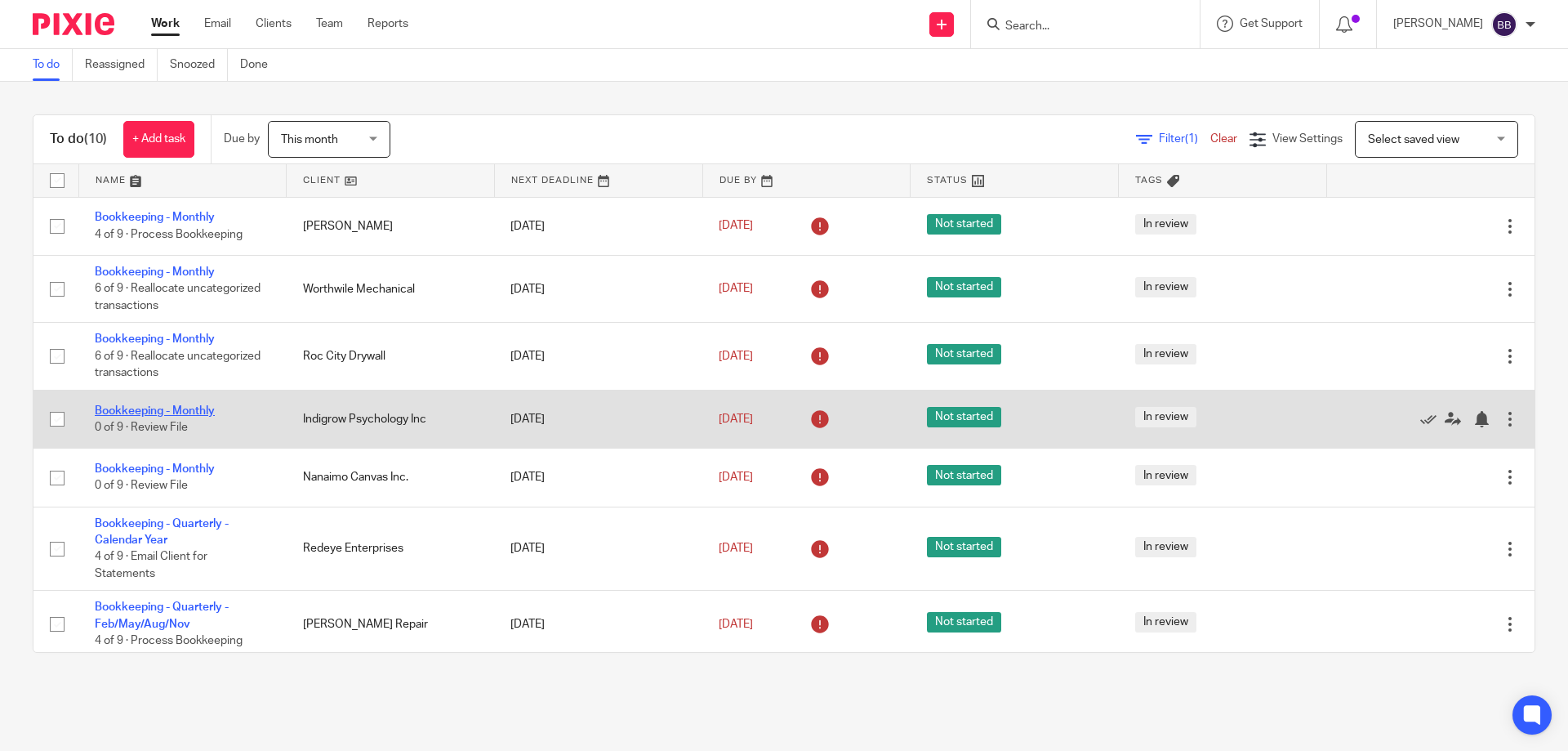
click at [136, 407] on link "Bookkeeping - Monthly" at bounding box center [154, 411] width 120 height 11
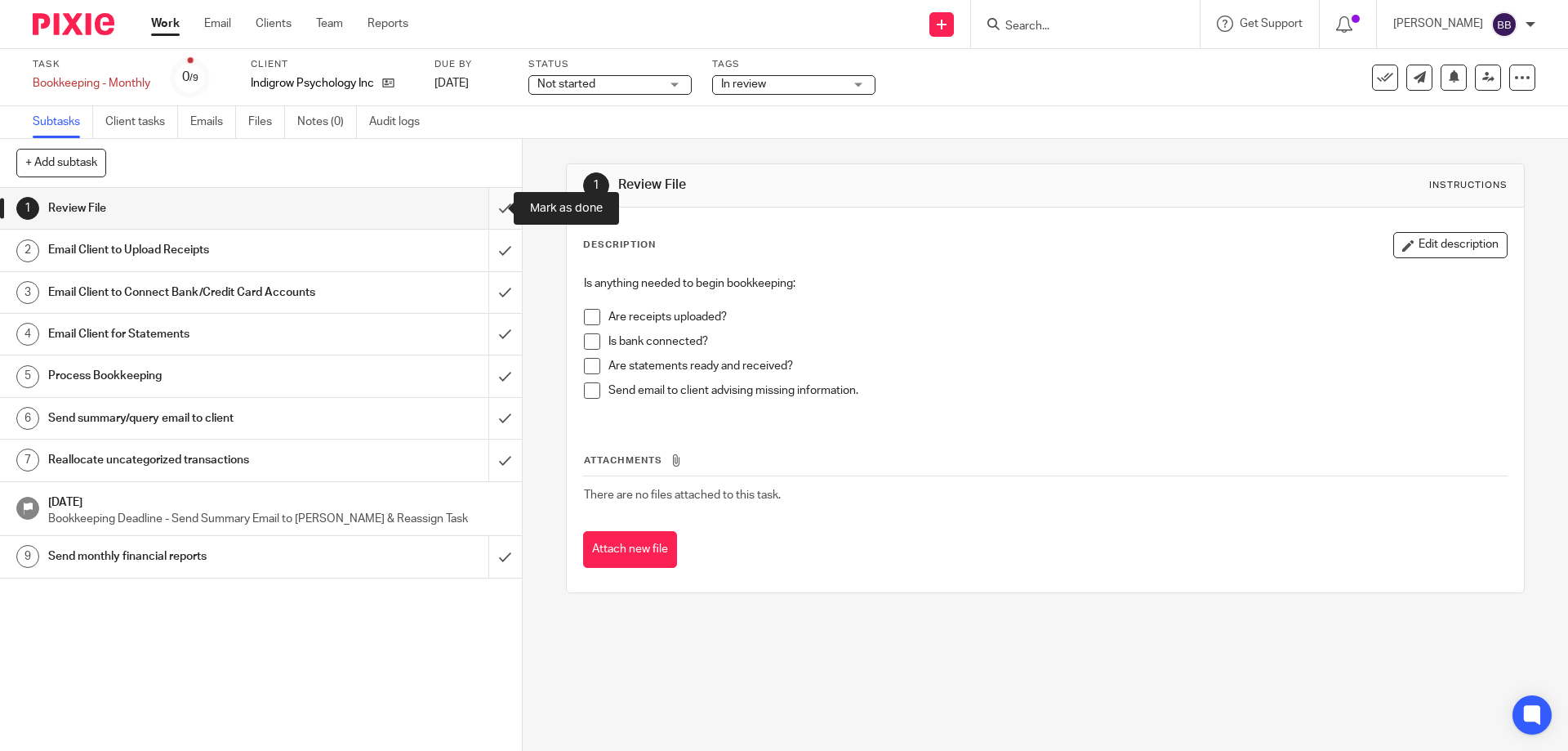
click at [489, 207] on input "submit" at bounding box center [260, 209] width 521 height 41
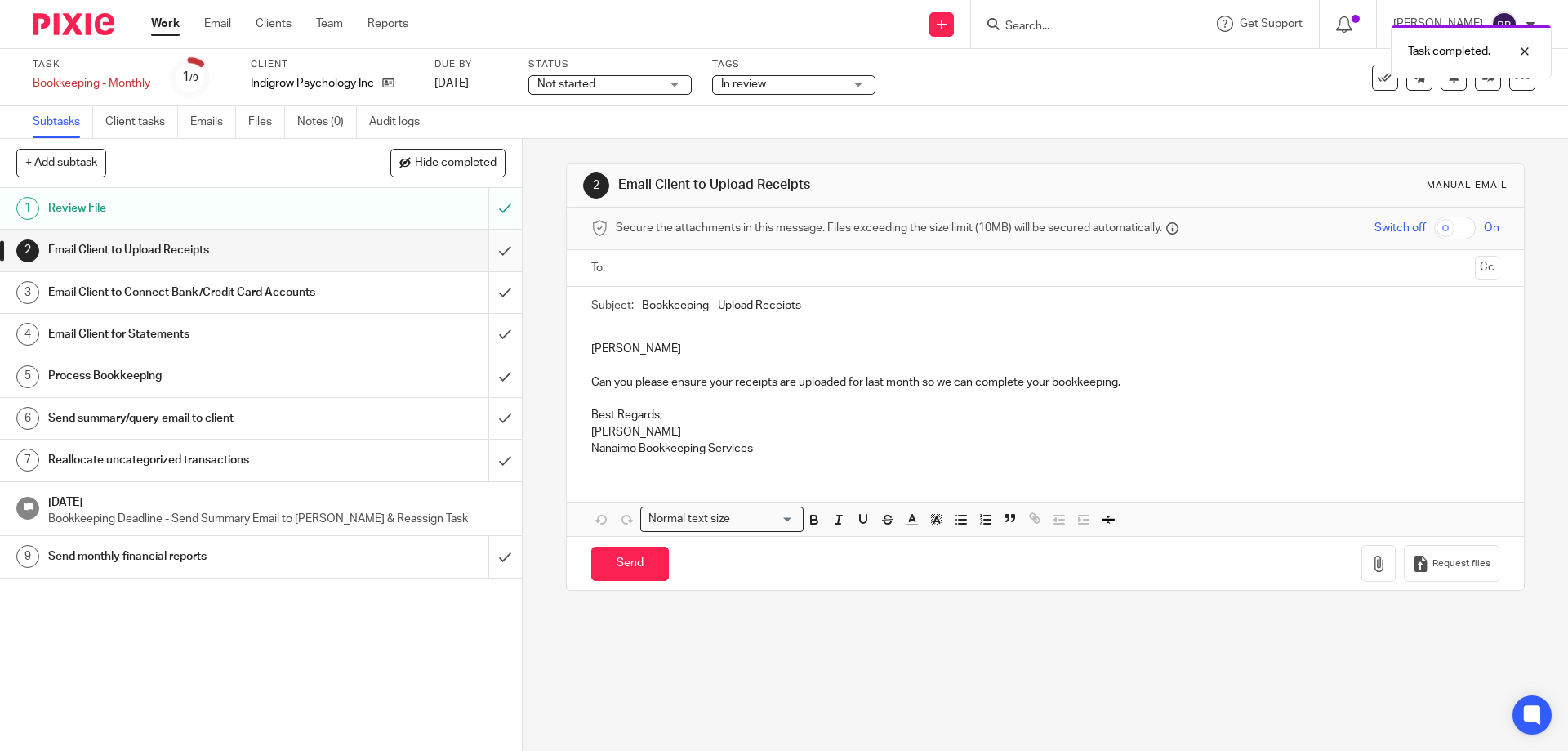
click at [489, 250] on input "submit" at bounding box center [260, 250] width 521 height 41
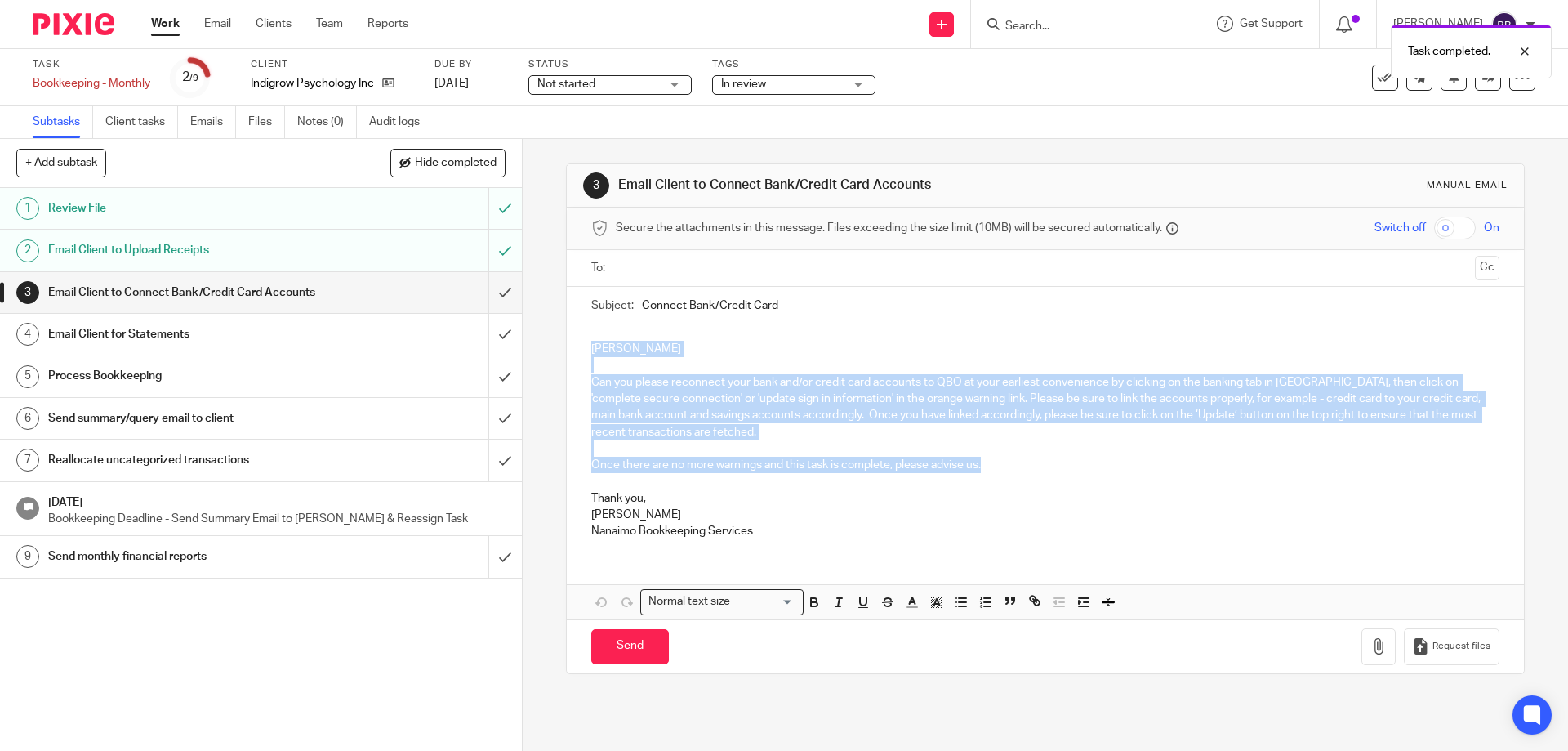
drag, startPoint x: 585, startPoint y: 345, endPoint x: 986, endPoint y: 463, distance: 418.0
click at [986, 463] on div "[PERSON_NAME] Can you please reconnect your bank and/or credit card accounts to…" at bounding box center [1044, 437] width 956 height 227
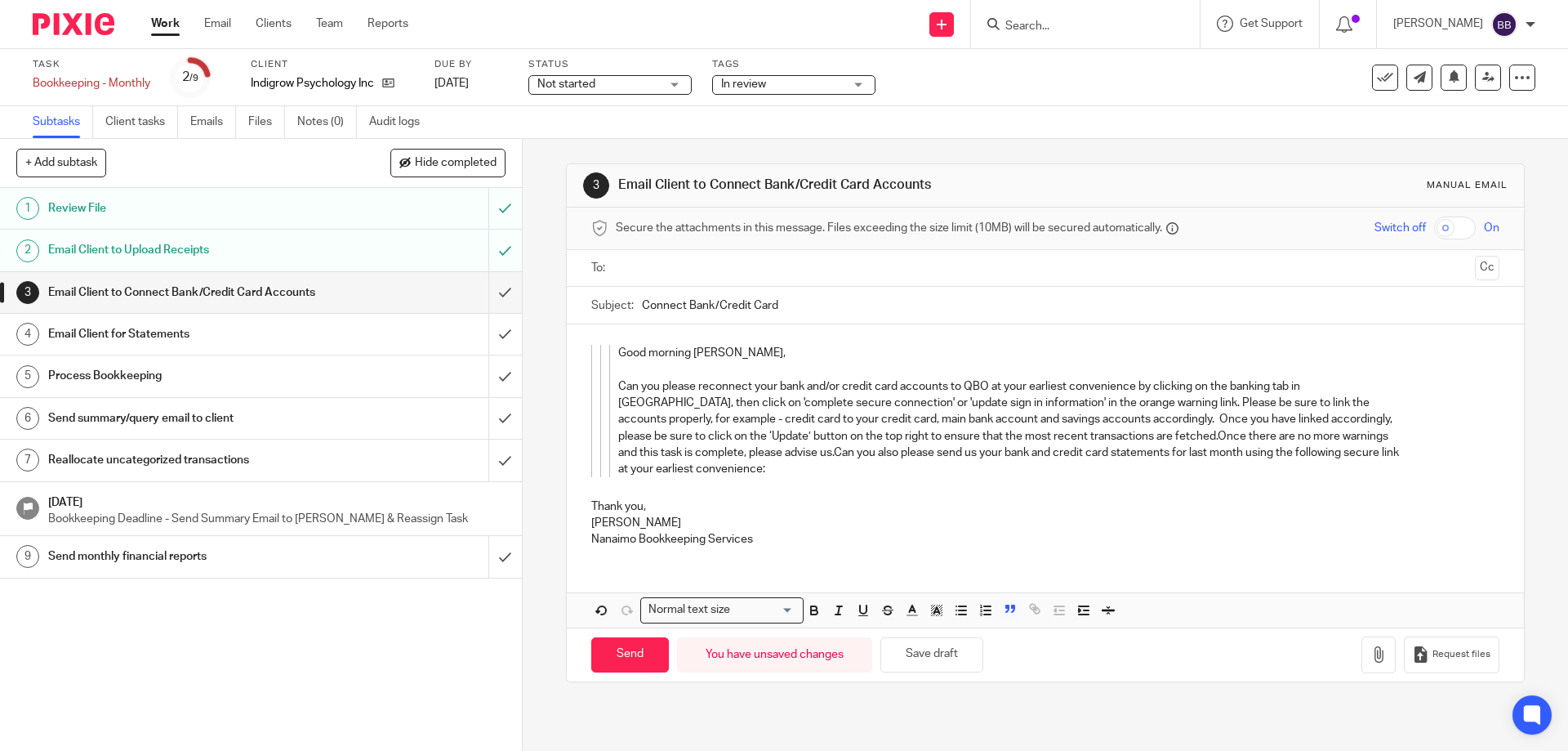
click at [1124, 436] on p "Can you please reconnect your bank and/or credit card accounts to QBO at your e…" at bounding box center [1009, 420] width 783 height 116
click at [755, 457] on p "Can you please reconnect your bank and/or credit card accounts to QBO at your e…" at bounding box center [1009, 420] width 783 height 116
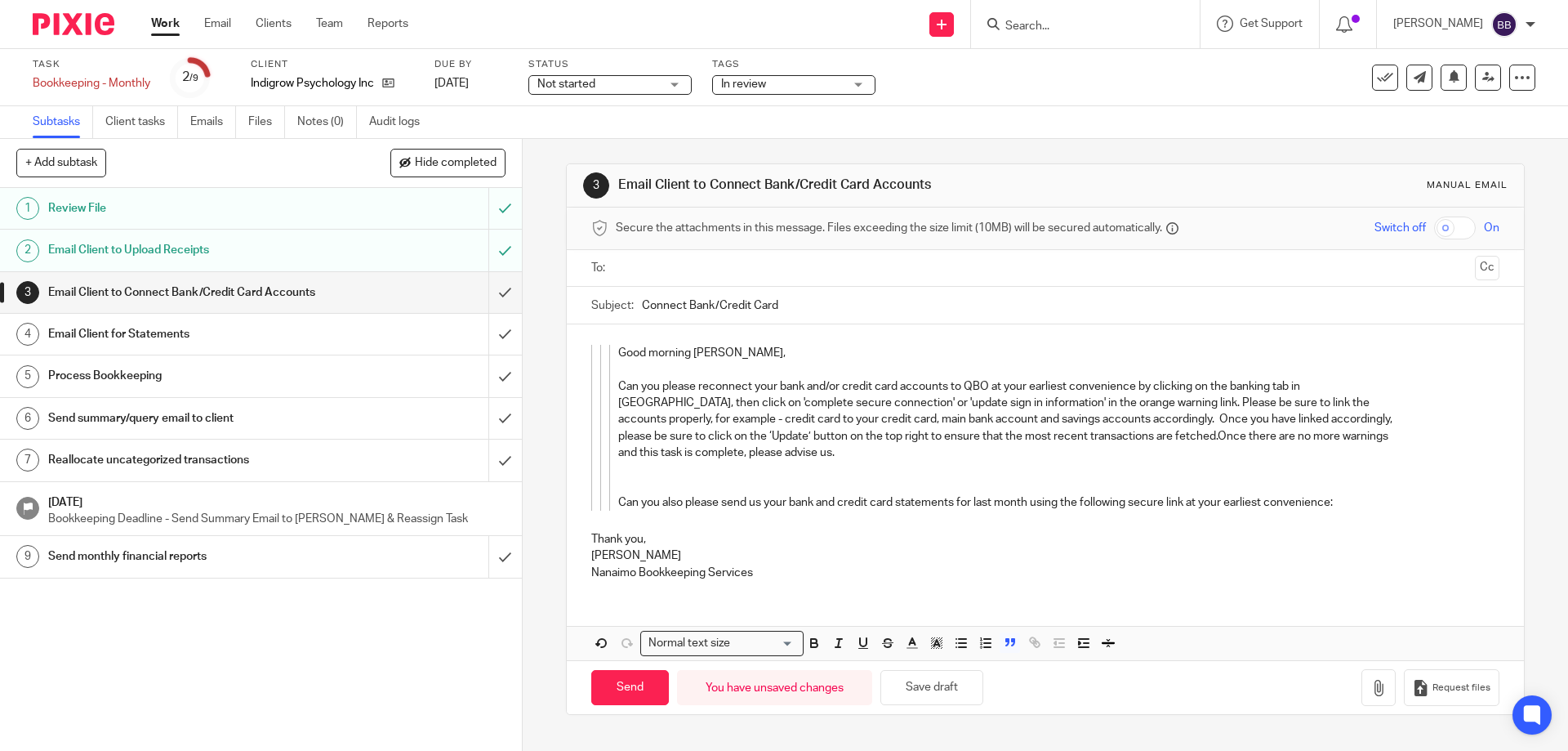
click at [1122, 438] on p "Can you please reconnect your bank and/or credit card accounts to QBO at your e…" at bounding box center [1009, 411] width 783 height 99
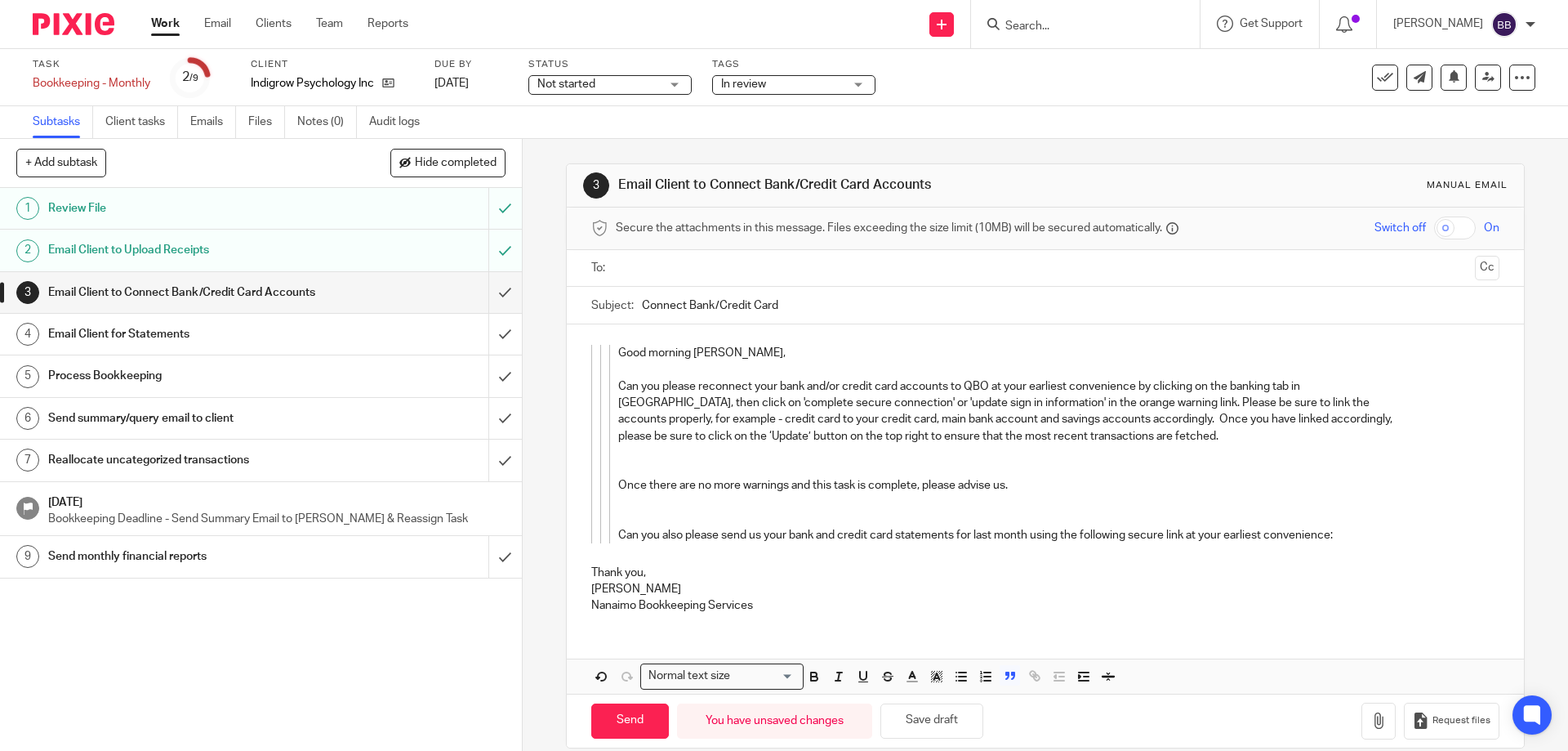
click at [618, 539] on p "Can you also please send us your bank and credit card statements for last month…" at bounding box center [1009, 535] width 783 height 16
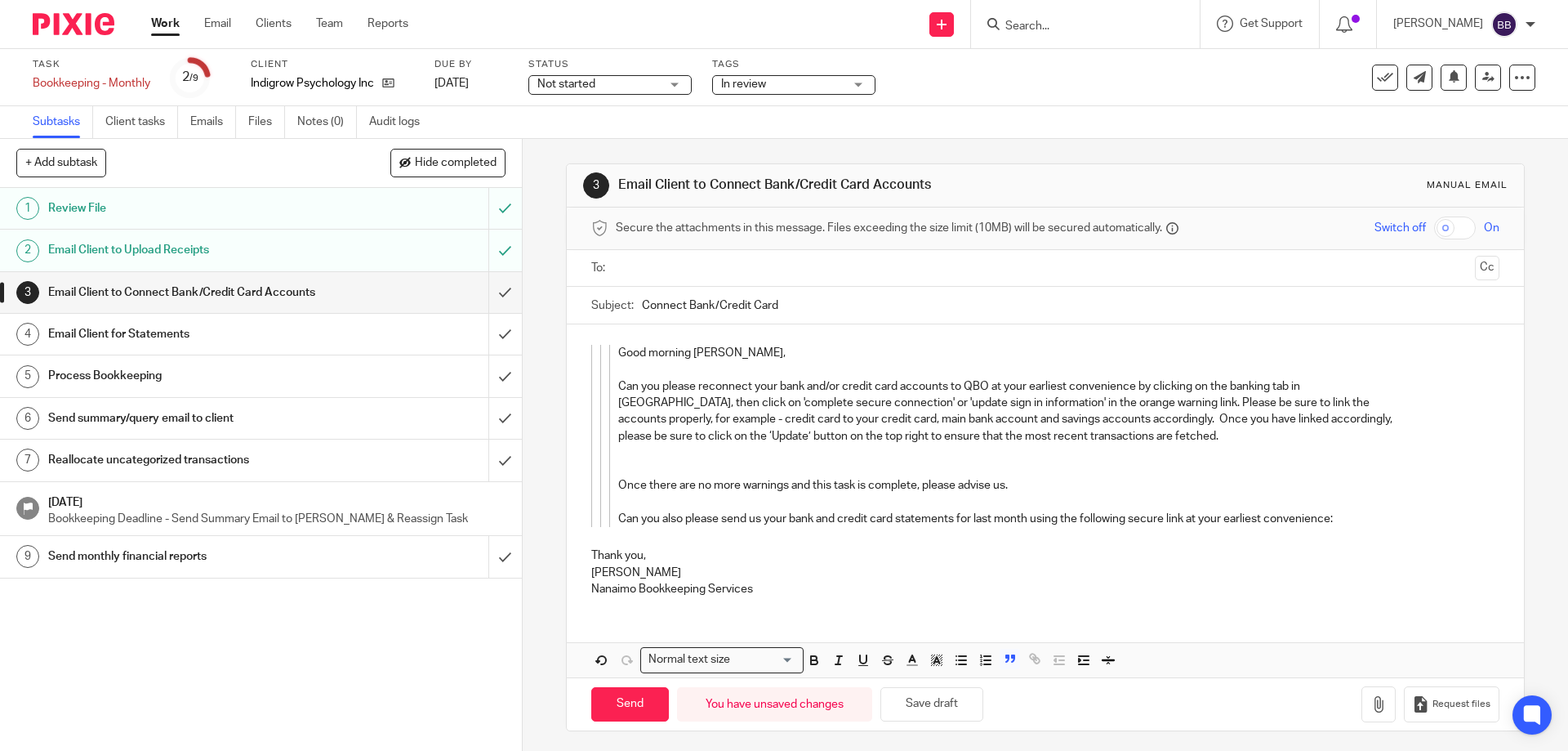
click at [1352, 524] on p "Can you also please send us your bank and credit card statements for last month…" at bounding box center [1009, 518] width 783 height 16
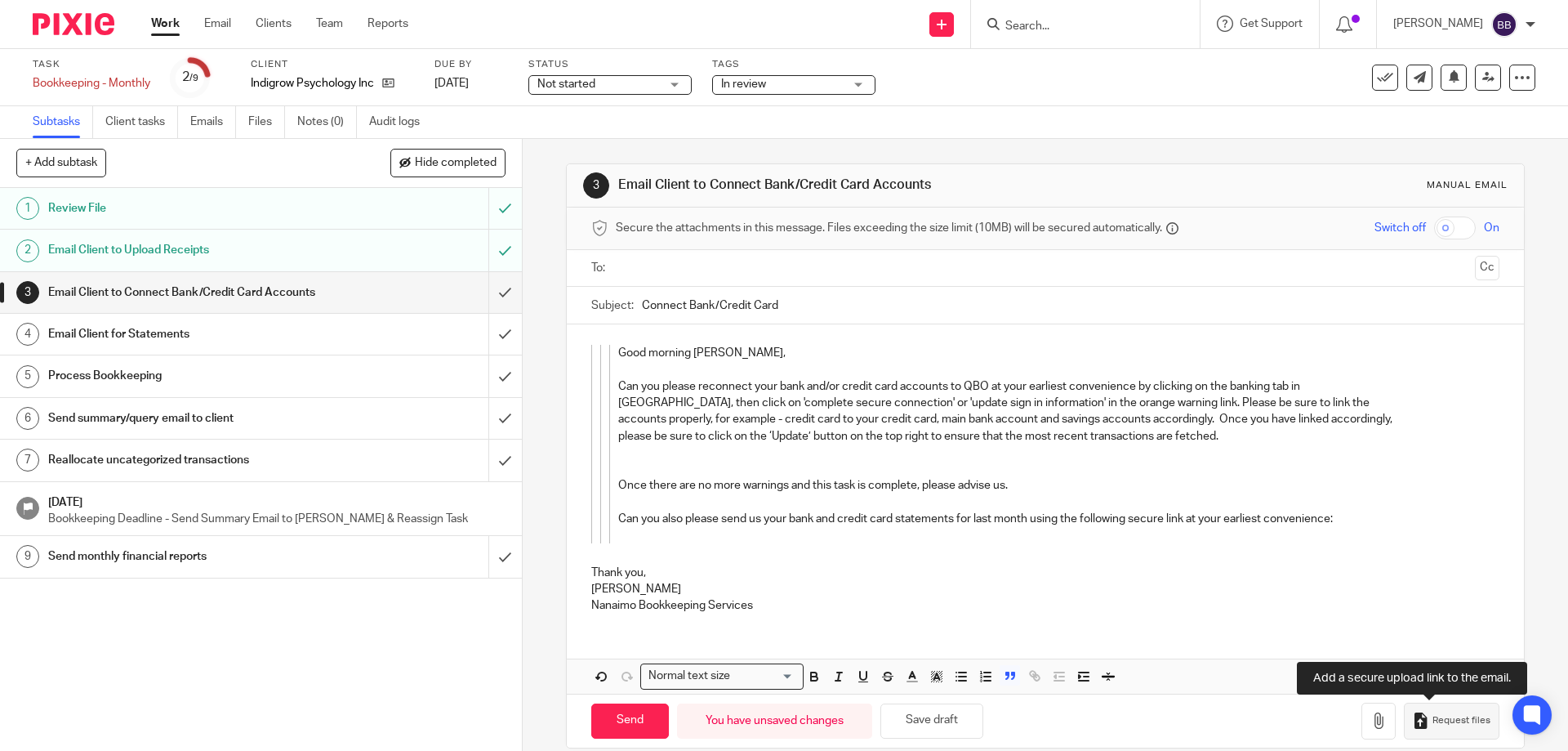
drag, startPoint x: 1436, startPoint y: 719, endPoint x: 1410, endPoint y: 709, distance: 27.9
click at [1435, 718] on span "Request files" at bounding box center [1461, 720] width 58 height 13
click at [631, 265] on input "text" at bounding box center [1045, 269] width 846 height 19
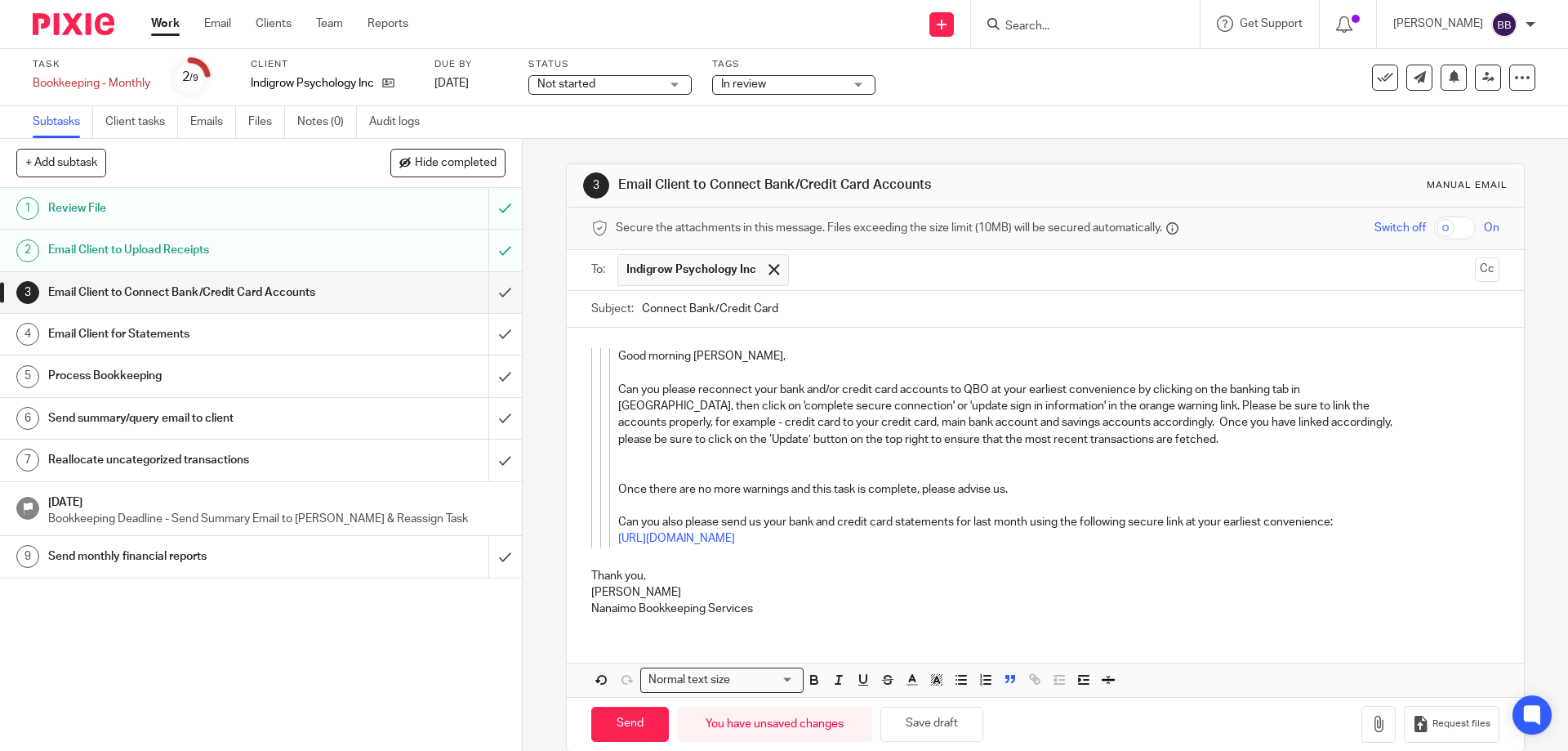
click at [779, 307] on input "Connect Bank/Credit Card" at bounding box center [1070, 309] width 857 height 37
type input "Connect Bank/Credit Card and statements"
click at [626, 723] on input "Send" at bounding box center [630, 724] width 78 height 36
type input "Sent"
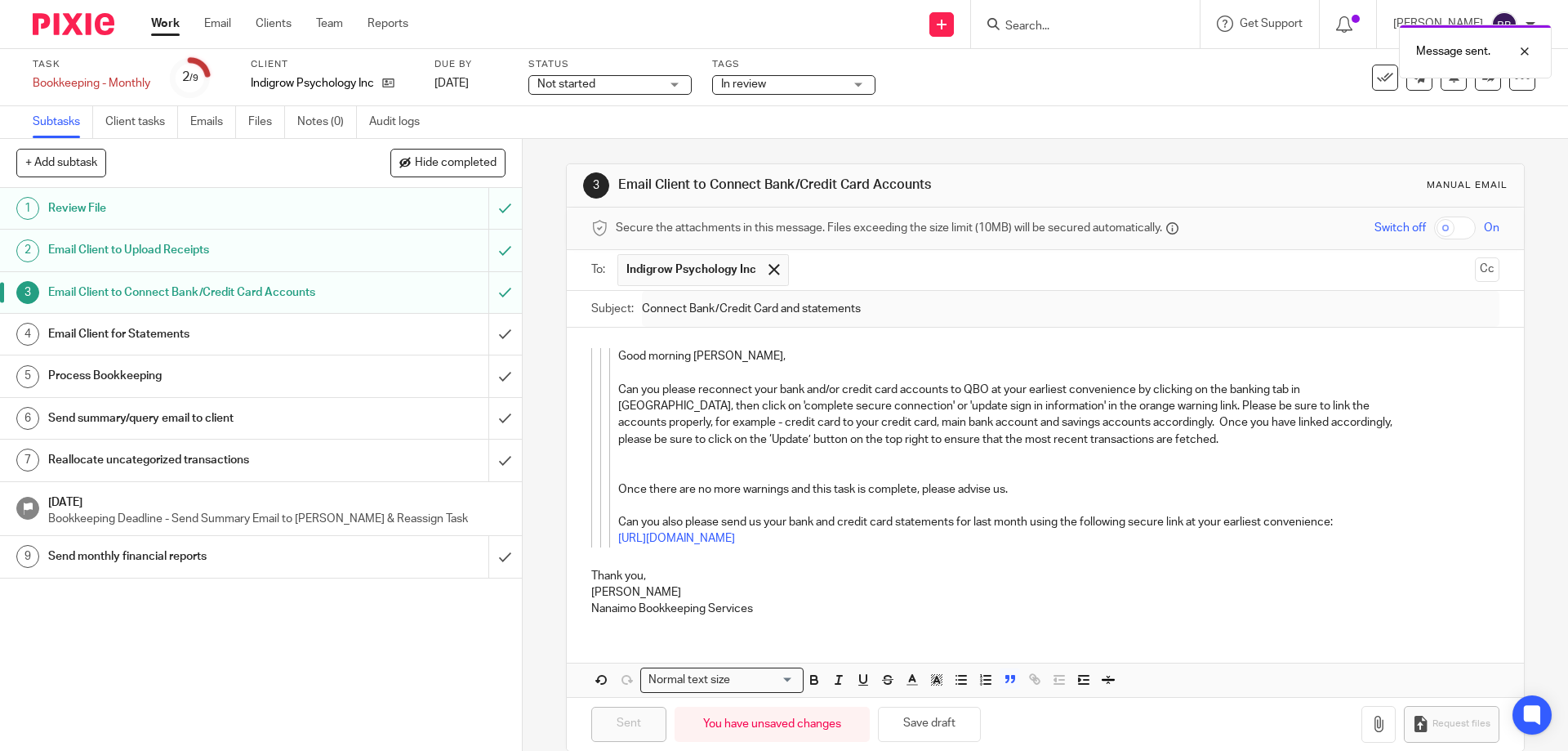
click at [165, 22] on link "Work" at bounding box center [165, 23] width 29 height 16
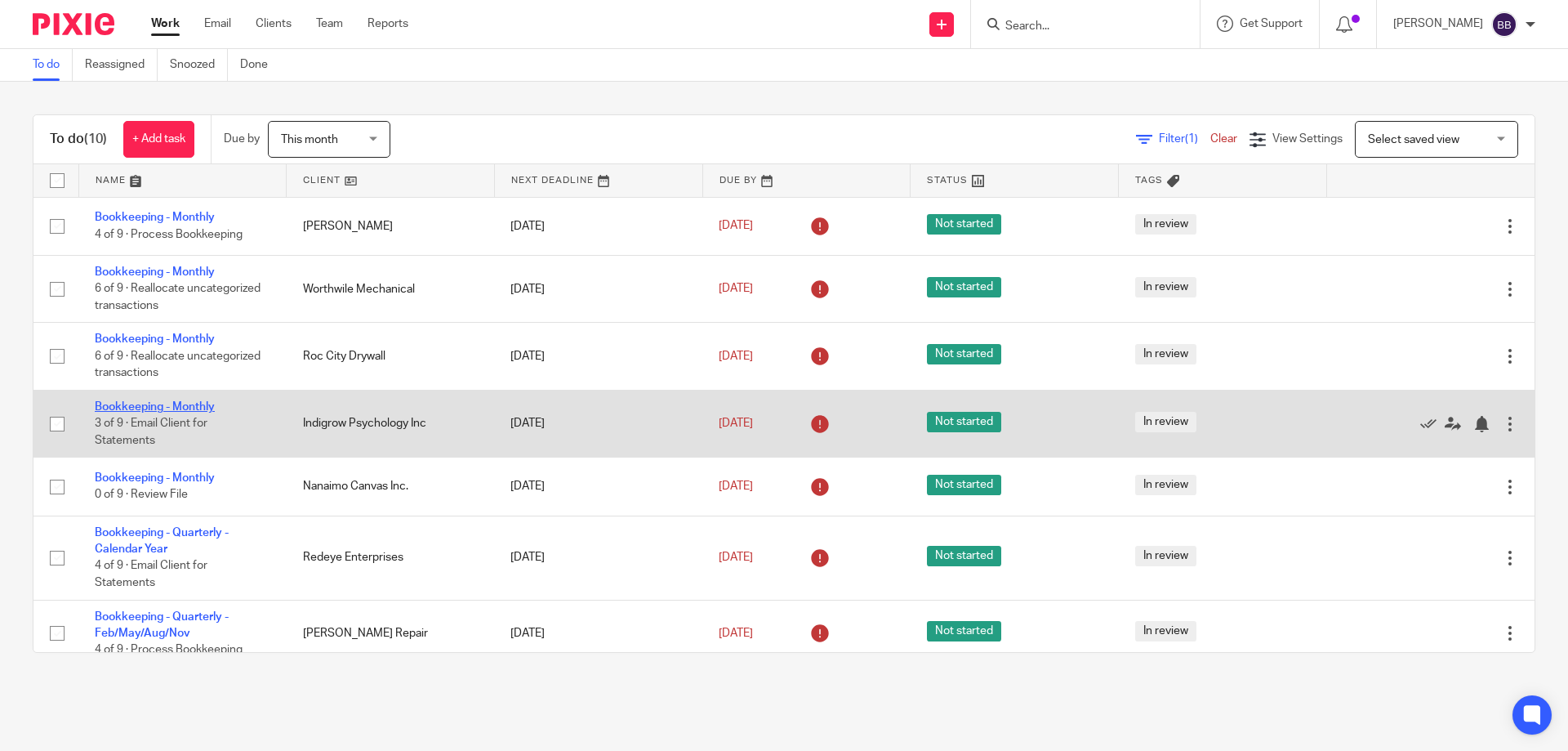
click at [173, 407] on link "Bookkeeping - Monthly" at bounding box center [154, 406] width 120 height 11
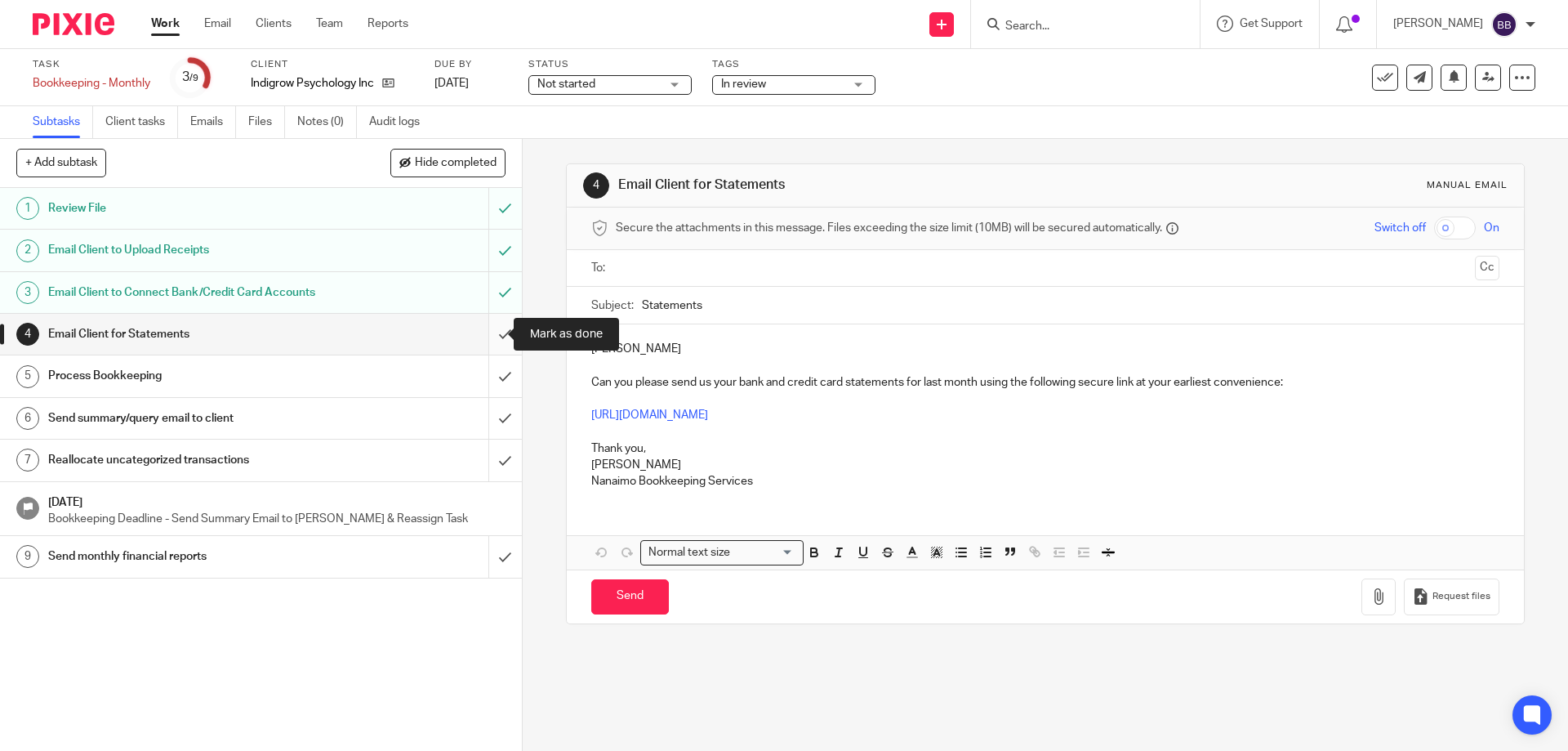
click at [476, 334] on input "submit" at bounding box center [260, 334] width 521 height 41
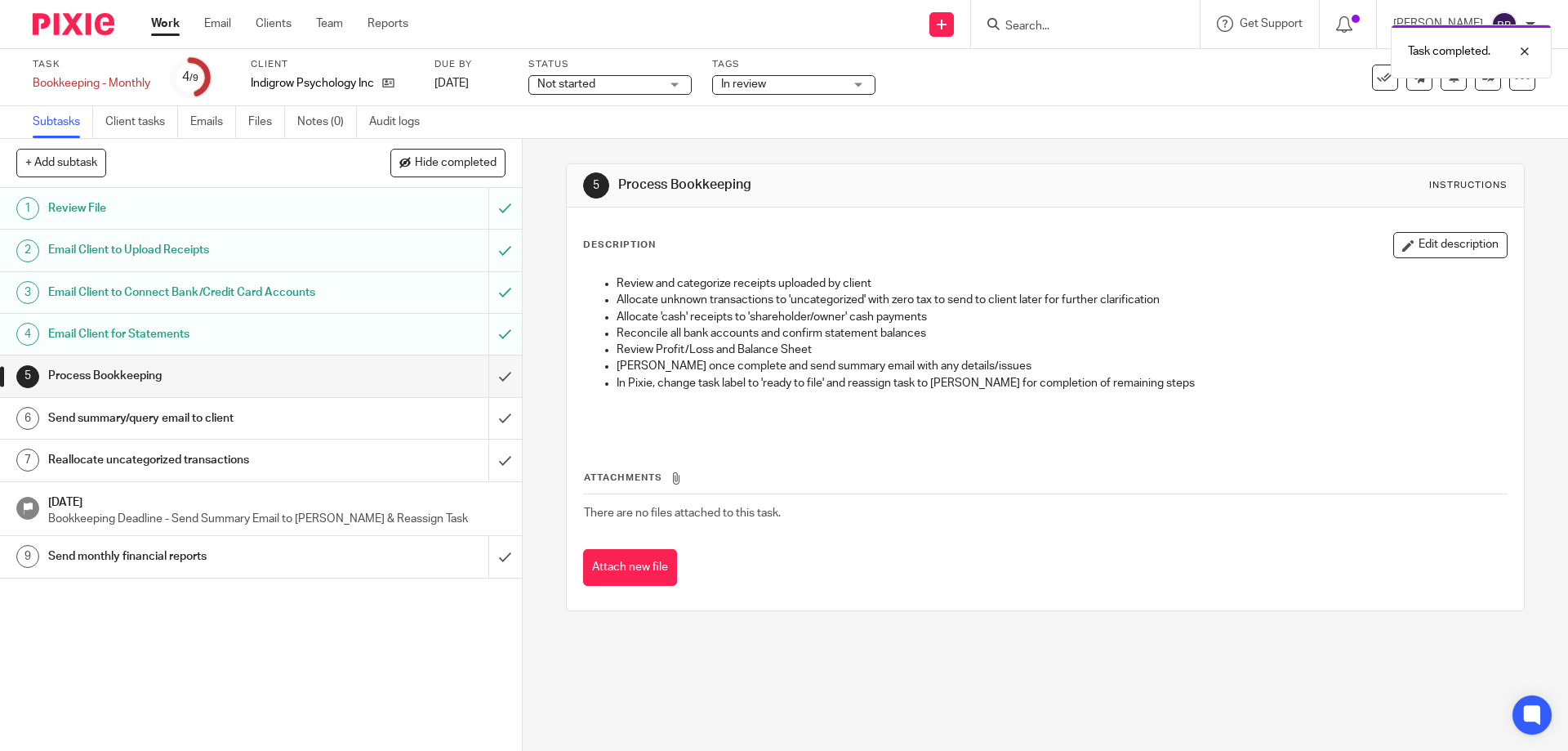
click at [175, 24] on link "Work" at bounding box center [165, 23] width 29 height 16
